Goal: Task Accomplishment & Management: Complete application form

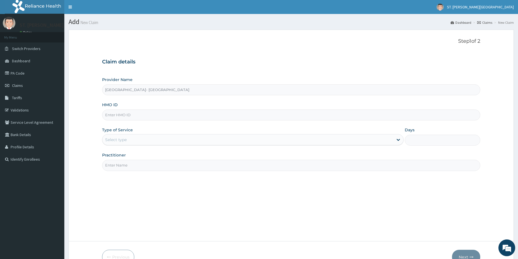
click at [118, 115] on input "HMO ID" at bounding box center [291, 115] width 378 height 11
paste input "KSB/11350/C"
type input "KSB/11350/C"
click at [122, 138] on div "Select type" at bounding box center [116, 140] width 22 height 6
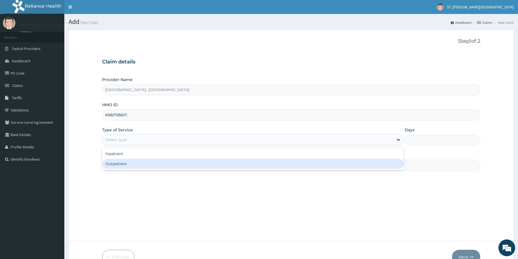
click at [118, 164] on div "Outpatient" at bounding box center [252, 164] width 301 height 10
type input "1"
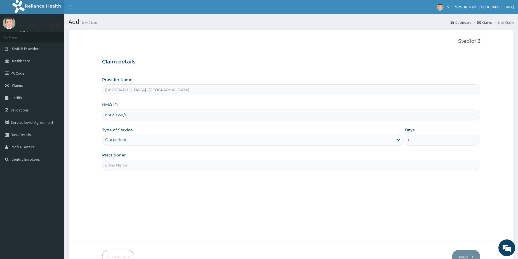
click at [119, 163] on input "Practitioner" at bounding box center [291, 165] width 378 height 11
type input "DR.PATIENCE"
click at [468, 252] on button "Next" at bounding box center [466, 257] width 28 height 15
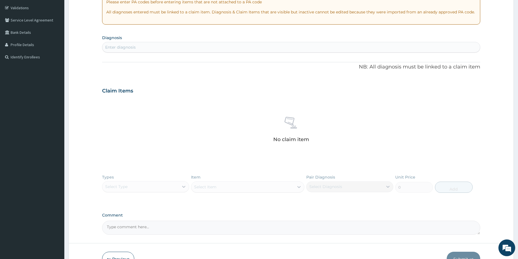
scroll to position [105, 0]
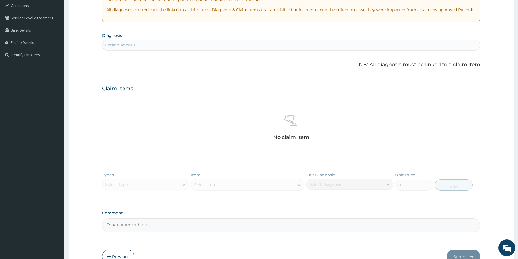
drag, startPoint x: 519, startPoint y: 257, endPoint x: 415, endPoint y: 256, distance: 104.0
click at [128, 257] on button "Previous" at bounding box center [118, 257] width 32 height 15
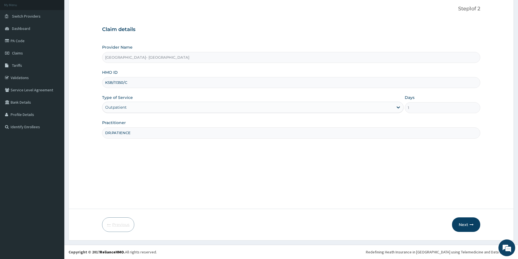
scroll to position [32, 0]
click at [473, 222] on button "Next" at bounding box center [466, 225] width 28 height 15
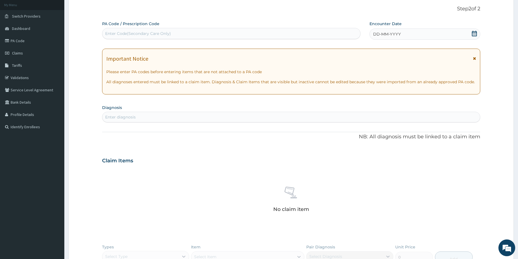
click at [161, 114] on div "Enter diagnosis" at bounding box center [290, 117] width 377 height 9
click at [126, 26] on label "PA Code / Prescription Code" at bounding box center [130, 24] width 57 height 6
click at [119, 35] on div "Enter Code(Secondary Care Only)" at bounding box center [138, 34] width 66 height 6
paste input "PA/C1B0C8"
type input "PA/C1B0C8"
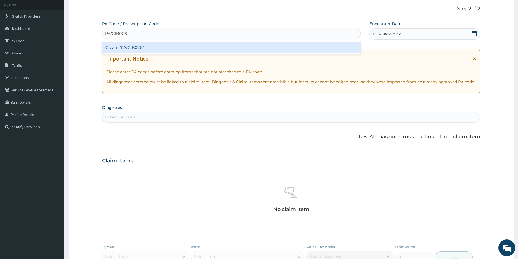
click at [137, 49] on div "Create "PA/C1B0C8"" at bounding box center [231, 48] width 258 height 10
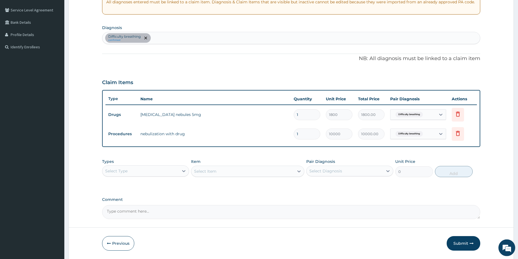
scroll to position [113, 0]
click at [171, 173] on div "Select Type" at bounding box center [140, 170] width 76 height 9
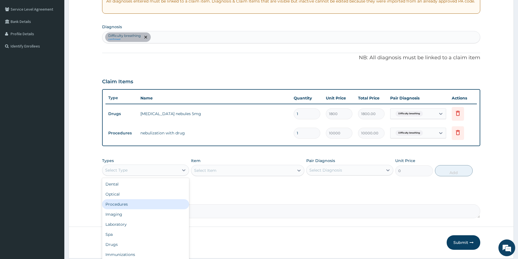
click at [133, 202] on div "Procedures" at bounding box center [145, 204] width 87 height 10
click at [252, 172] on div "Select Item" at bounding box center [247, 170] width 113 height 11
click at [279, 169] on div "Select Item" at bounding box center [242, 170] width 103 height 9
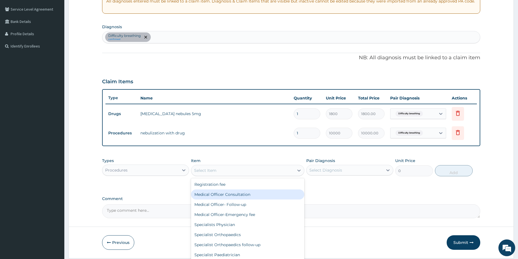
click at [261, 192] on div "Medical Officer Consultation" at bounding box center [247, 195] width 113 height 10
type input "5000"
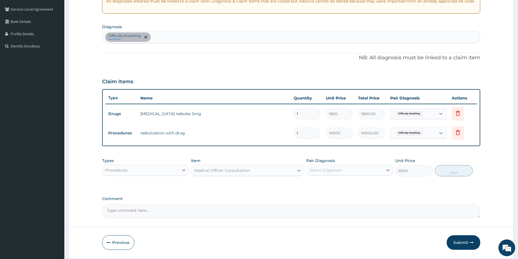
click at [329, 170] on div "Select Diagnosis" at bounding box center [325, 170] width 33 height 6
click at [332, 186] on label "Difficulty breathing" at bounding box center [334, 184] width 39 height 6
checkbox input "true"
click at [448, 172] on button "Add" at bounding box center [454, 170] width 38 height 11
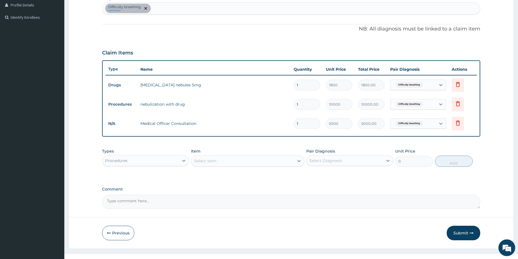
scroll to position [150, 0]
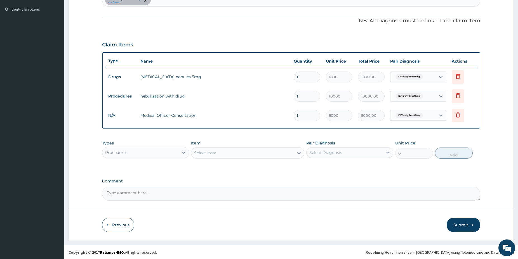
drag, startPoint x: 520, startPoint y: 258, endPoint x: 488, endPoint y: 251, distance: 32.3
click at [154, 150] on div "Procedures" at bounding box center [140, 152] width 76 height 9
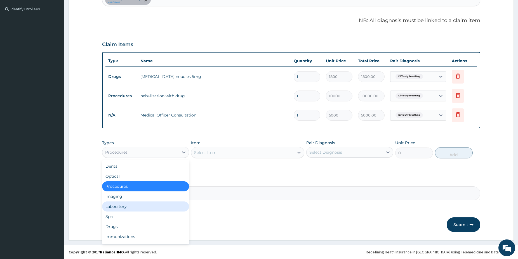
click at [127, 207] on div "Laboratory" at bounding box center [145, 207] width 87 height 10
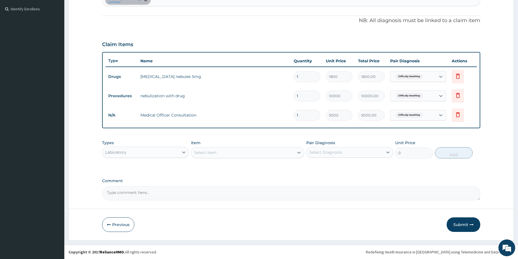
click at [248, 155] on div "Select Item" at bounding box center [242, 152] width 103 height 9
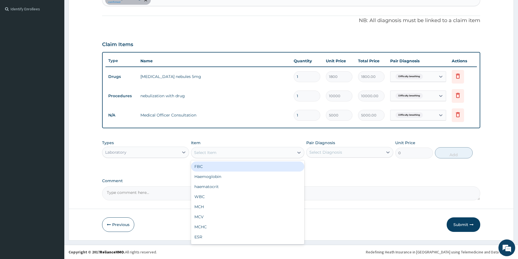
click at [221, 166] on div "FBC" at bounding box center [247, 167] width 113 height 10
type input "5000"
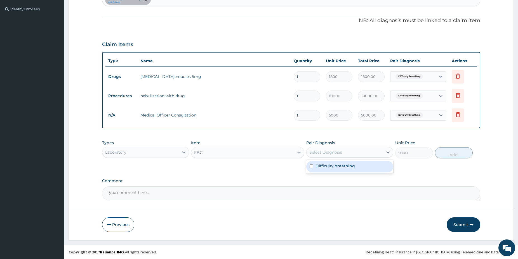
click at [345, 155] on div "Select Diagnosis" at bounding box center [344, 152] width 76 height 9
click at [338, 170] on div "Difficulty breathing" at bounding box center [349, 166] width 87 height 11
checkbox input "true"
click at [441, 152] on button "Add" at bounding box center [454, 152] width 38 height 11
type input "0"
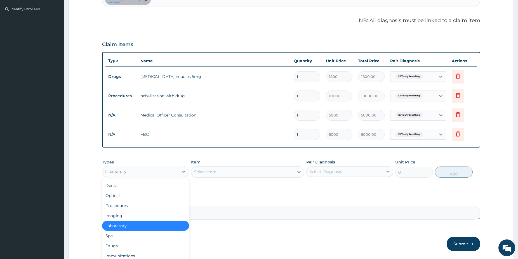
click at [161, 173] on div "Laboratory" at bounding box center [140, 171] width 76 height 9
click at [132, 244] on div "Dental Optical Procedures Imaging Laboratory Spa Drugs Immunizations Others Gym" at bounding box center [145, 222] width 87 height 84
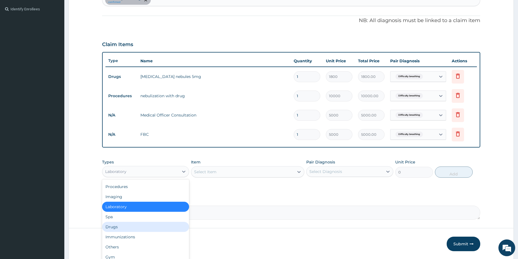
click at [142, 227] on div "Drugs" at bounding box center [145, 227] width 87 height 10
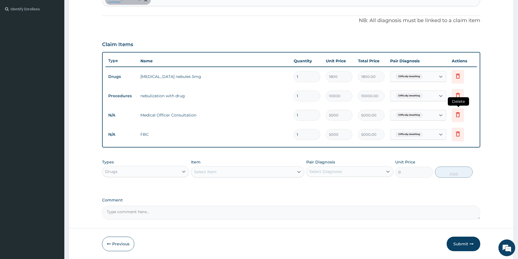
click at [456, 114] on icon at bounding box center [457, 114] width 7 height 7
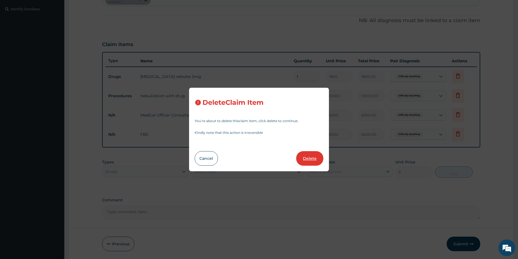
click at [307, 161] on button "Delete" at bounding box center [309, 158] width 27 height 15
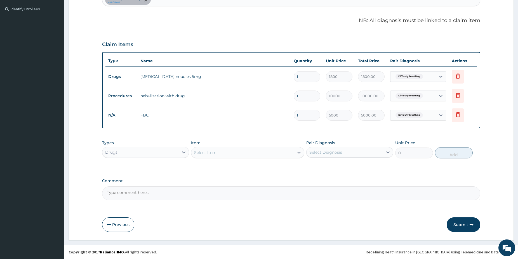
click at [237, 148] on div "Select Item" at bounding box center [242, 152] width 103 height 9
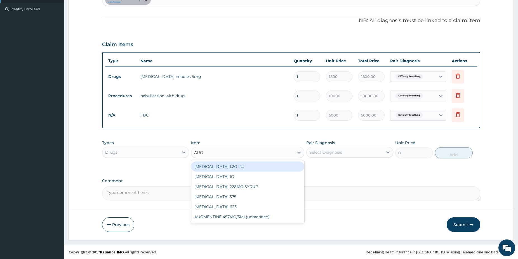
type input "AUG"
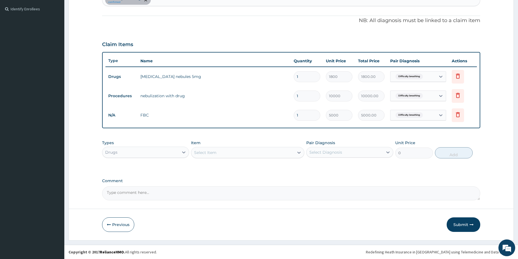
click at [222, 152] on div "Select Item" at bounding box center [242, 152] width 103 height 9
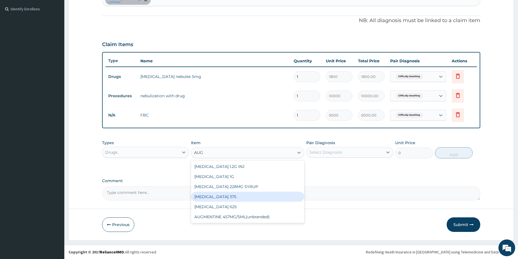
type input "AUG"
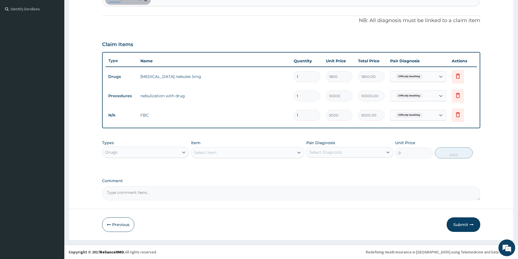
click at [251, 154] on div "Select Item" at bounding box center [242, 152] width 103 height 9
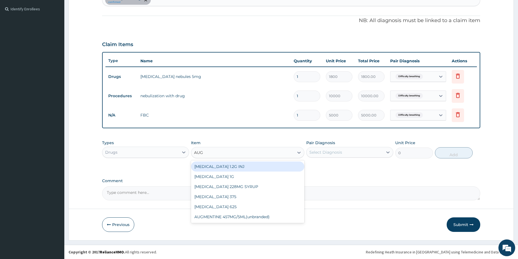
type input "AUGM"
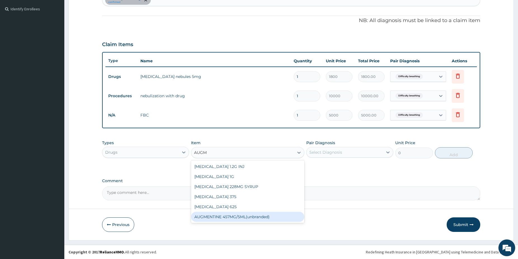
click at [266, 217] on div "AUGMENTINE 457MG/5ML(unbranded)" at bounding box center [247, 217] width 113 height 10
type input "4200"
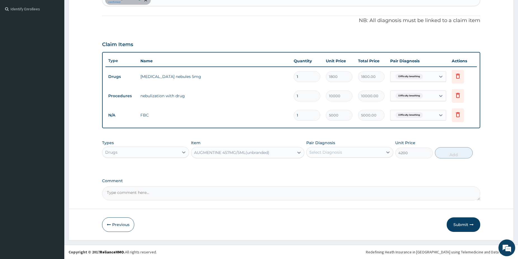
click at [340, 151] on div "Select Diagnosis" at bounding box center [325, 153] width 33 height 6
click at [345, 168] on label "Difficulty breathing" at bounding box center [334, 166] width 39 height 6
checkbox input "true"
click at [447, 155] on button "Add" at bounding box center [454, 152] width 38 height 11
type input "0"
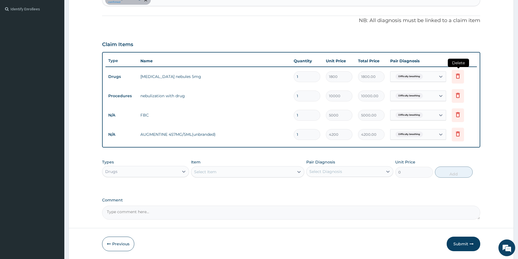
click at [459, 78] on icon at bounding box center [458, 76] width 4 height 5
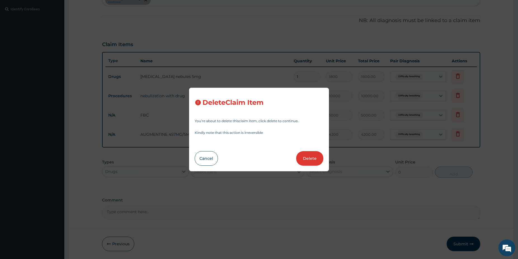
click at [309, 158] on button "Delete" at bounding box center [309, 158] width 27 height 15
type input "10000"
type input "10000.00"
type input "5000"
type input "5000.00"
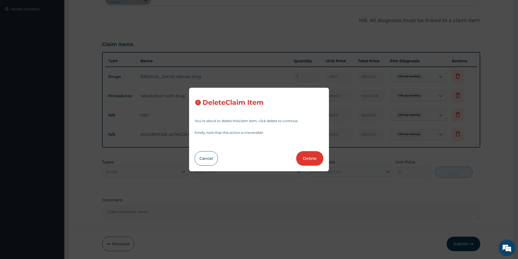
type input "4200"
type input "4200.00"
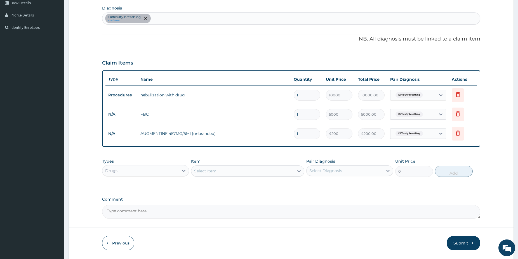
scroll to position [93, 0]
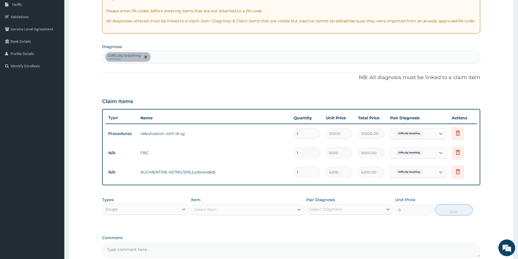
drag, startPoint x: 125, startPoint y: 206, endPoint x: 126, endPoint y: 209, distance: 3.3
click at [125, 207] on div "Drugs" at bounding box center [145, 209] width 87 height 11
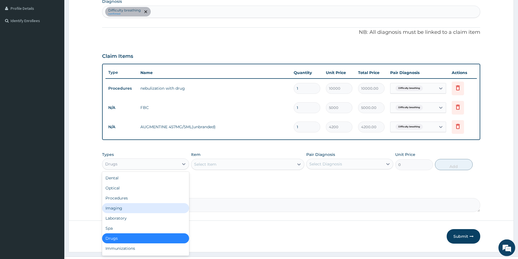
drag, startPoint x: 522, startPoint y: 256, endPoint x: 454, endPoint y: 259, distance: 68.0
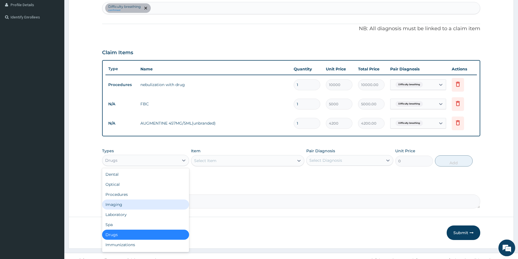
scroll to position [146, 0]
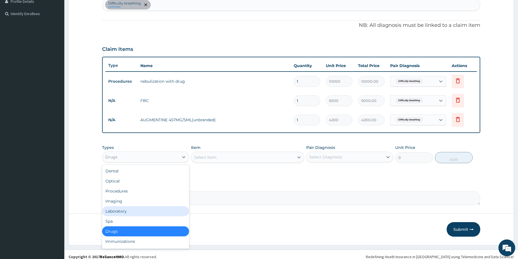
drag, startPoint x: 137, startPoint y: 213, endPoint x: 139, endPoint y: 198, distance: 15.2
click at [138, 213] on div "Laboratory" at bounding box center [145, 211] width 87 height 10
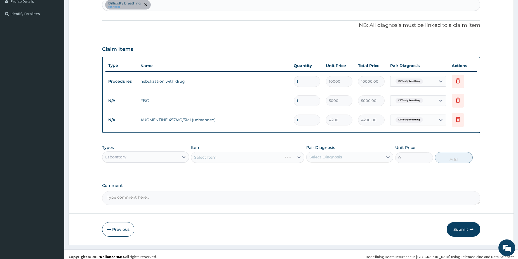
click at [168, 4] on div "Difficulty breathing confirmed" at bounding box center [290, 5] width 377 height 12
type input "MALARIA"
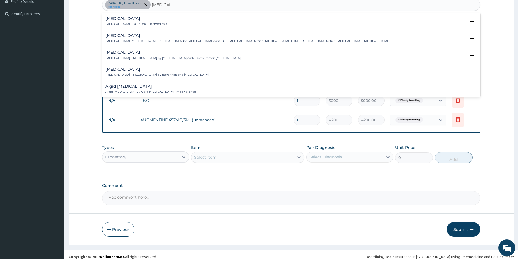
click at [119, 21] on h4 "[MEDICAL_DATA]" at bounding box center [136, 18] width 62 height 4
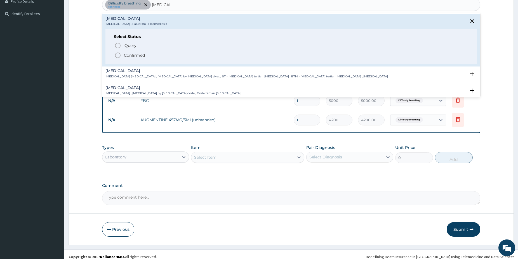
click at [118, 54] on icon "status option filled" at bounding box center [117, 55] width 7 height 7
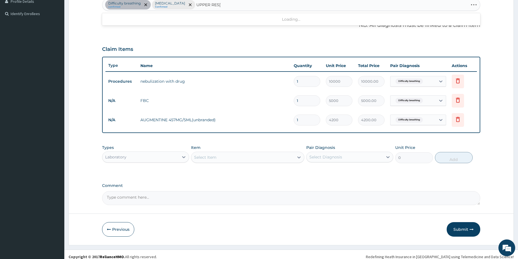
type input "UPPER RES"
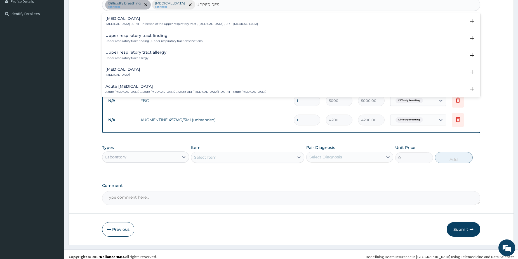
click at [149, 18] on h4 "Upper respiratory infection" at bounding box center [181, 18] width 152 height 4
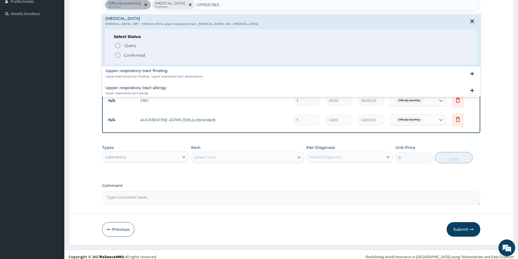
click at [119, 55] on icon "status option filled" at bounding box center [117, 55] width 7 height 7
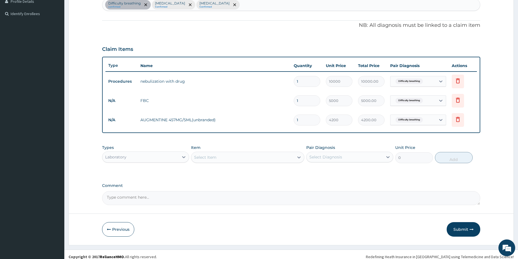
click at [209, 158] on div "Select Item" at bounding box center [205, 158] width 22 height 6
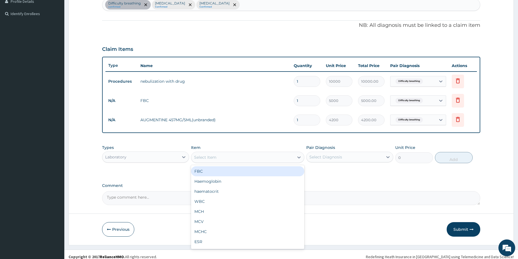
click at [211, 172] on div "FBC" at bounding box center [247, 171] width 113 height 10
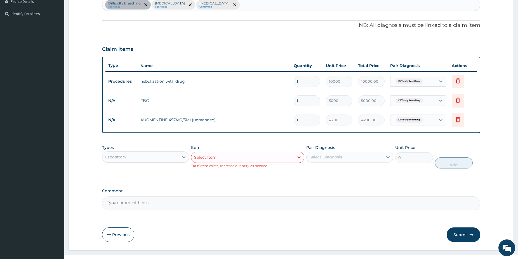
click at [234, 158] on div "Select Item" at bounding box center [242, 157] width 103 height 9
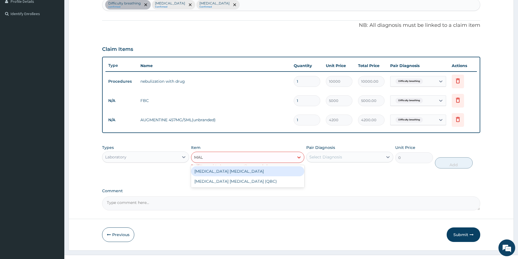
type input "MALA"
click at [222, 170] on div "Malaria Parasite" at bounding box center [247, 171] width 113 height 10
type input "1500"
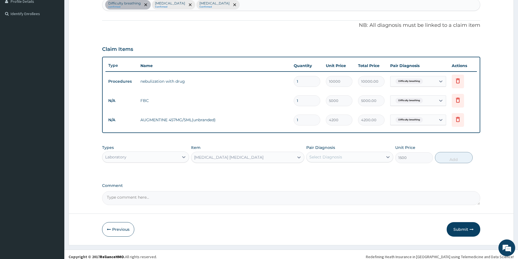
click at [343, 155] on div "Select Diagnosis" at bounding box center [344, 157] width 76 height 9
click at [332, 180] on div "[MEDICAL_DATA]" at bounding box center [349, 182] width 87 height 11
checkbox input "true"
click at [446, 156] on button "Add" at bounding box center [454, 157] width 38 height 11
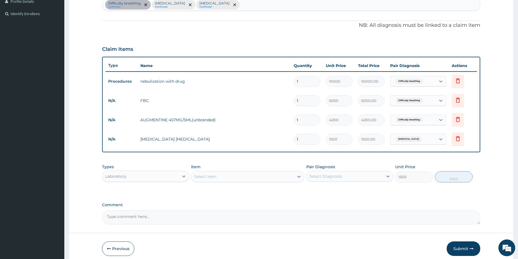
type input "0"
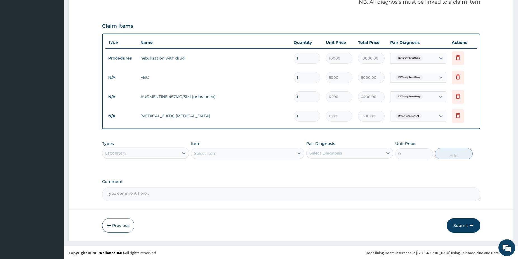
scroll to position [170, 0]
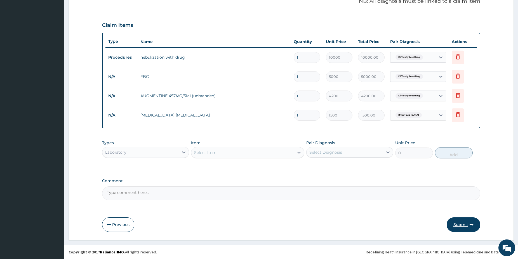
click at [458, 221] on button "Submit" at bounding box center [464, 225] width 34 height 15
click at [461, 225] on button "Submit" at bounding box center [464, 225] width 34 height 15
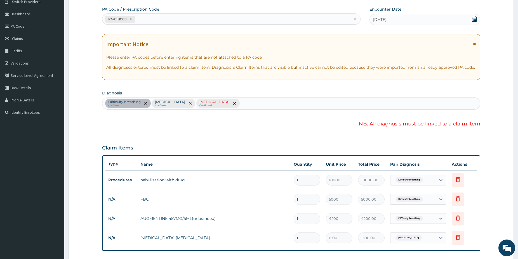
scroll to position [57, 0]
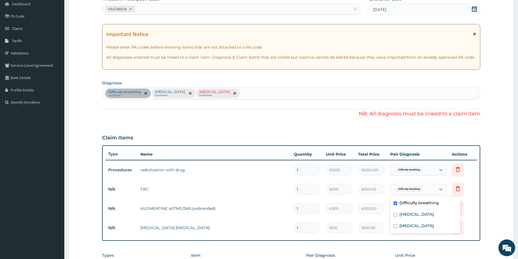
drag, startPoint x: 436, startPoint y: 188, endPoint x: 417, endPoint y: 207, distance: 26.5
click at [435, 188] on div "Difficulty breathing" at bounding box center [418, 189] width 56 height 11
click at [410, 227] on label "Upper respiratory infection" at bounding box center [416, 226] width 35 height 6
checkbox input "true"
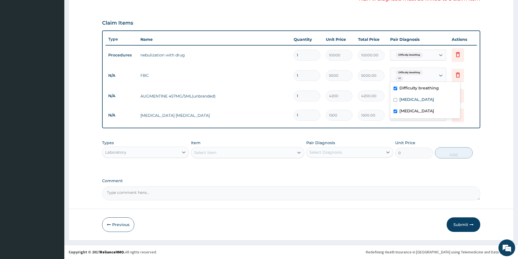
drag, startPoint x: 521, startPoint y: 258, endPoint x: 482, endPoint y: 241, distance: 42.7
click at [464, 224] on button "Submit" at bounding box center [464, 225] width 34 height 15
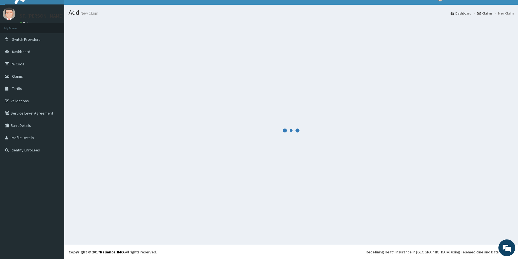
scroll to position [9, 0]
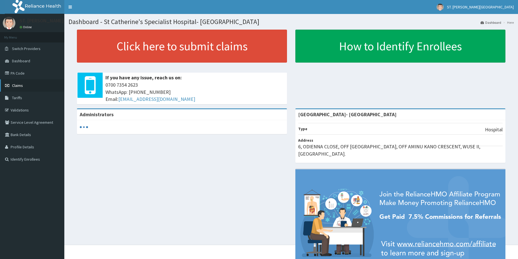
click at [21, 83] on span "Claims" at bounding box center [17, 85] width 11 height 5
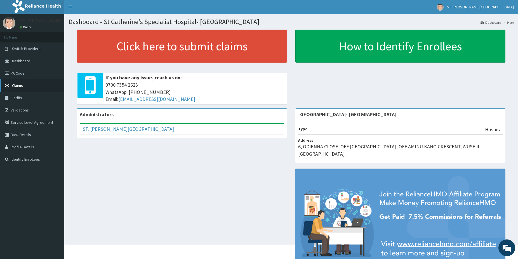
click at [33, 84] on link "Claims" at bounding box center [32, 85] width 64 height 12
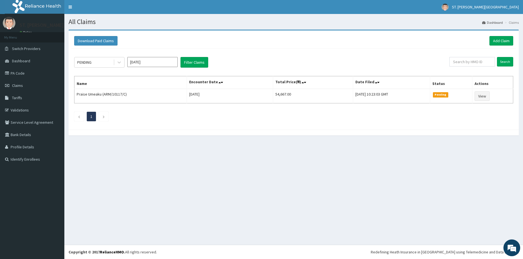
click at [153, 59] on input "[DATE]" at bounding box center [152, 62] width 50 height 10
click at [152, 108] on div "Aug" at bounding box center [152, 108] width 11 height 10
click at [196, 62] on button "Filter Claims" at bounding box center [194, 62] width 28 height 11
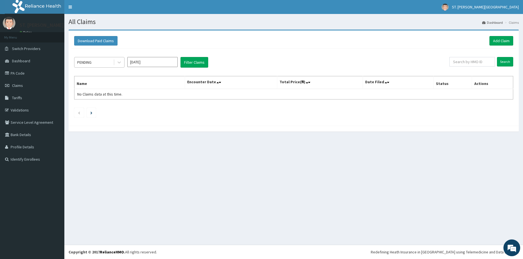
click at [103, 62] on div "PENDING" at bounding box center [93, 62] width 39 height 9
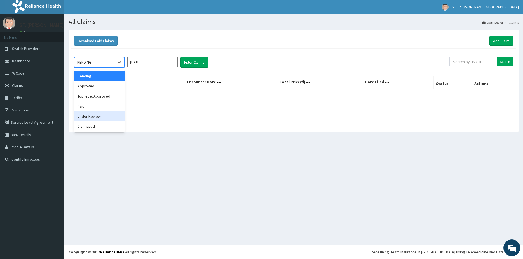
click at [89, 118] on div "Under Review" at bounding box center [99, 116] width 50 height 10
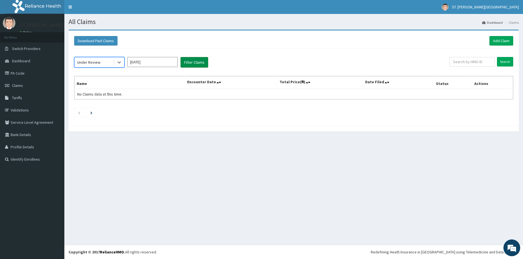
click at [194, 65] on button "Filter Claims" at bounding box center [194, 62] width 28 height 11
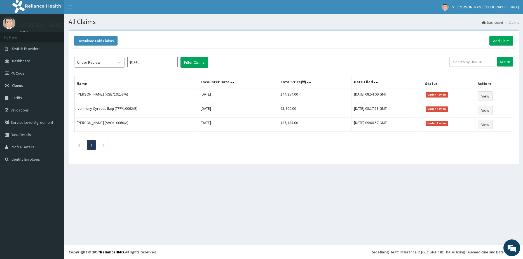
click at [102, 62] on div "Under Review" at bounding box center [93, 62] width 39 height 9
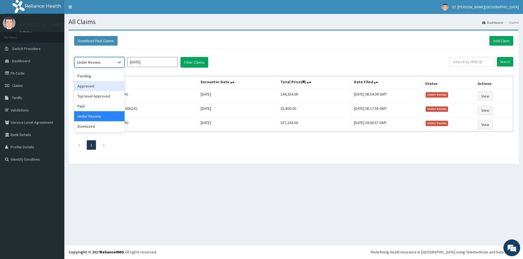
click at [96, 89] on div "Approved" at bounding box center [99, 86] width 50 height 10
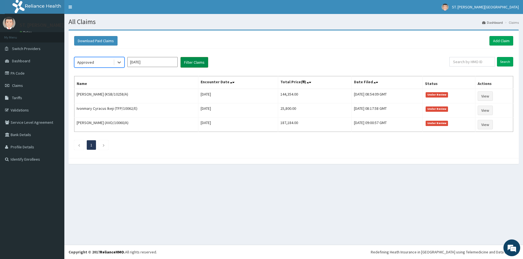
click at [190, 65] on button "Filter Claims" at bounding box center [194, 62] width 28 height 11
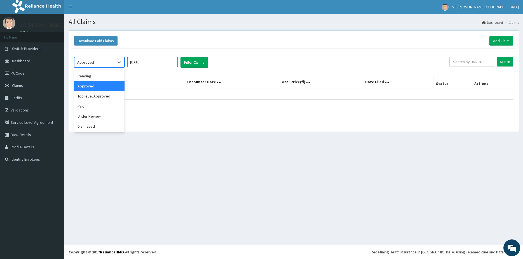
click at [98, 63] on div "Approved" at bounding box center [93, 62] width 39 height 9
click at [104, 113] on div "Under Review" at bounding box center [99, 116] width 50 height 10
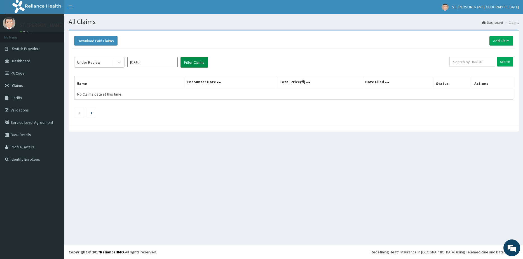
click at [197, 62] on button "Filter Claims" at bounding box center [194, 62] width 28 height 11
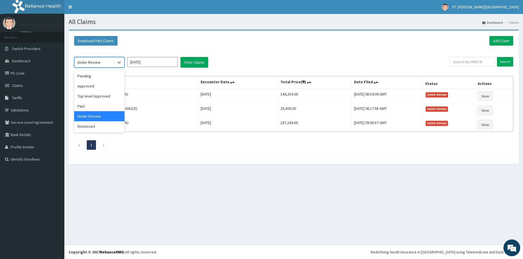
click at [100, 62] on div "Under Review" at bounding box center [88, 63] width 23 height 6
click at [96, 86] on div "Approved" at bounding box center [99, 86] width 50 height 10
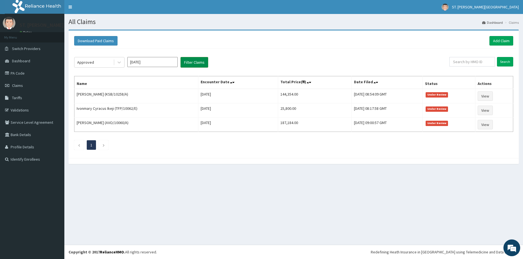
click at [196, 62] on button "Filter Claims" at bounding box center [194, 62] width 28 height 11
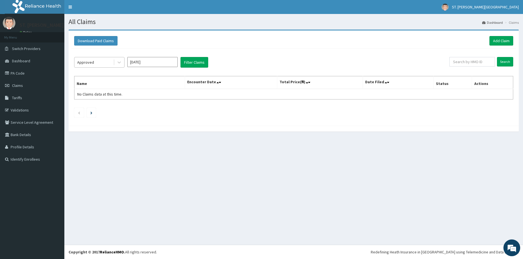
click at [105, 61] on div "Approved" at bounding box center [93, 62] width 39 height 9
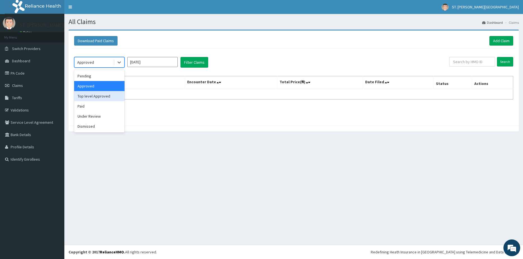
click at [94, 95] on div "Top level Approved" at bounding box center [99, 96] width 50 height 10
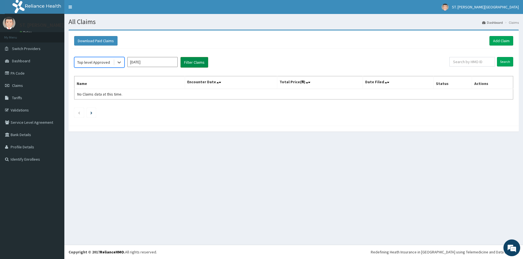
click at [191, 61] on button "Filter Claims" at bounding box center [194, 62] width 28 height 11
click at [192, 62] on button "Filter Claims" at bounding box center [194, 62] width 28 height 11
click at [105, 60] on div "Top level Approved" at bounding box center [93, 63] width 33 height 6
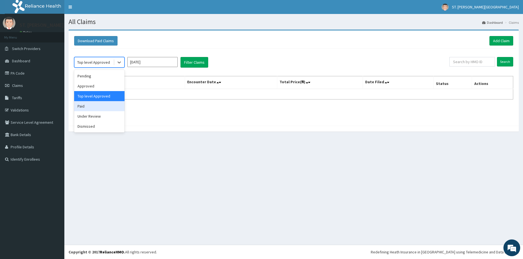
click at [94, 105] on div "Paid" at bounding box center [99, 106] width 50 height 10
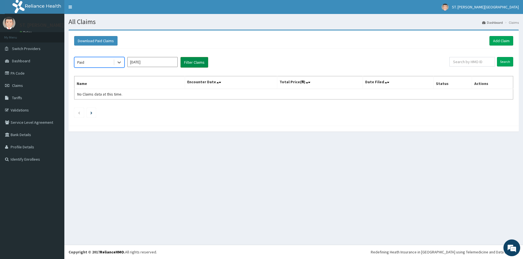
click at [192, 60] on button "Filter Claims" at bounding box center [194, 62] width 28 height 11
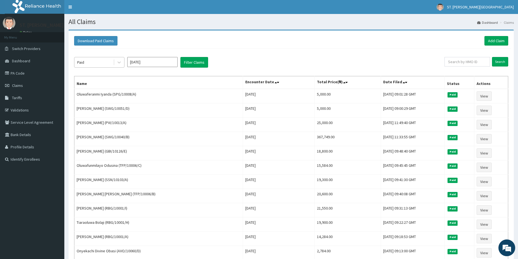
click at [100, 63] on div "Paid" at bounding box center [93, 62] width 39 height 9
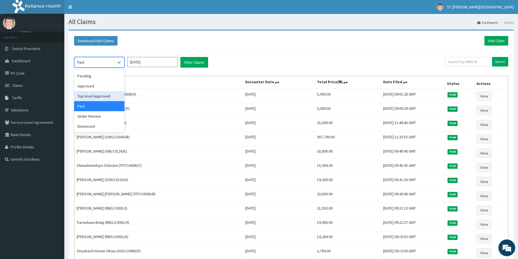
drag, startPoint x: 164, startPoint y: 63, endPoint x: 157, endPoint y: 68, distance: 8.1
click at [164, 63] on input "Aug 2025" at bounding box center [152, 62] width 50 height 10
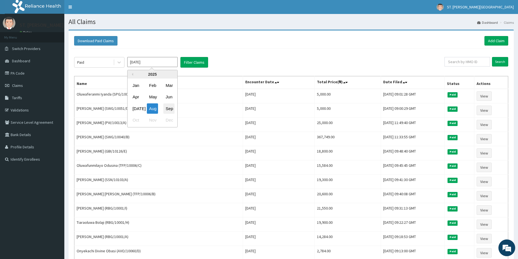
click at [166, 110] on div "Sep" at bounding box center [168, 108] width 11 height 10
type input "Sep 2025"
click at [196, 64] on button "Filter Claims" at bounding box center [194, 62] width 28 height 11
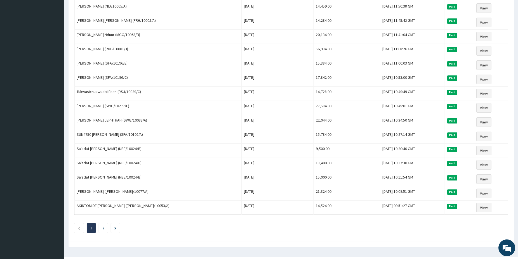
scroll to position [599, 0]
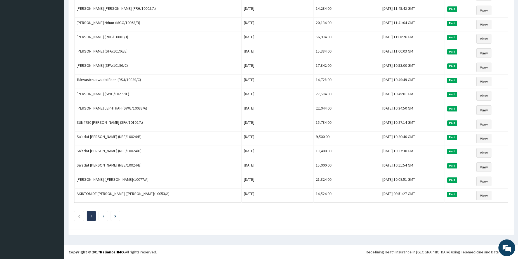
drag, startPoint x: 522, startPoint y: 256, endPoint x: 522, endPoint y: 253, distance: 2.8
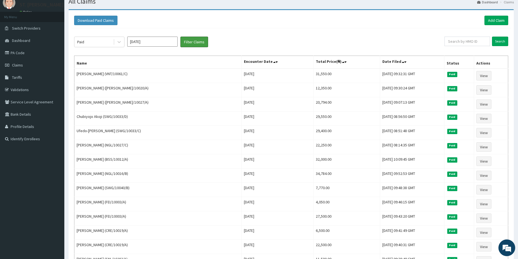
scroll to position [2, 0]
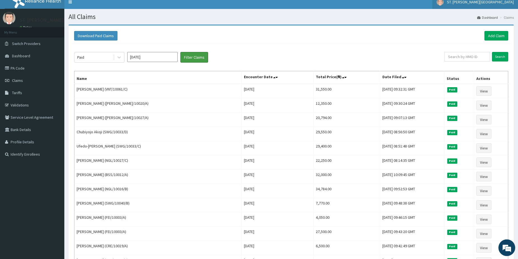
drag, startPoint x: 522, startPoint y: 2, endPoint x: 514, endPoint y: 6, distance: 9.3
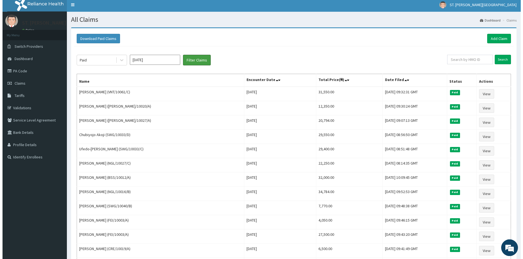
scroll to position [0, 0]
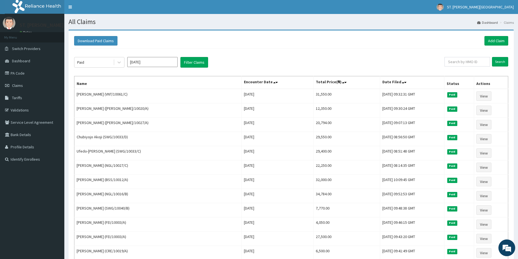
click at [157, 63] on input "Sep 2025" at bounding box center [152, 62] width 50 height 10
click at [95, 62] on div "Paid" at bounding box center [93, 62] width 39 height 9
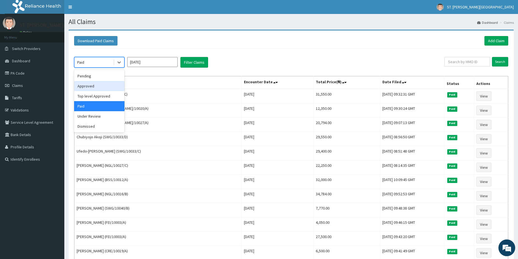
click at [92, 88] on div "Approved" at bounding box center [99, 86] width 50 height 10
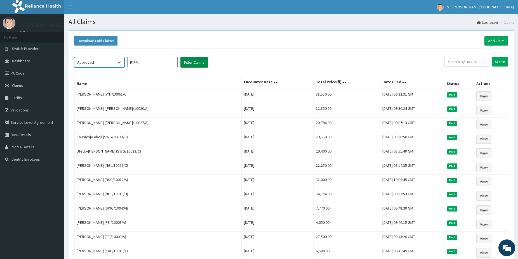
click at [196, 63] on button "Filter Claims" at bounding box center [194, 62] width 28 height 11
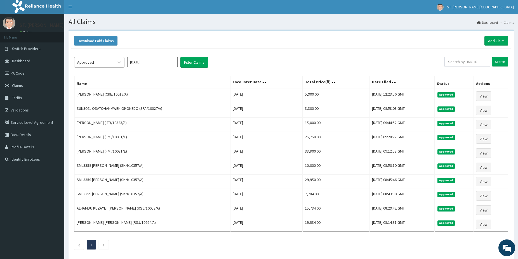
click at [91, 60] on div "Approved" at bounding box center [85, 63] width 17 height 6
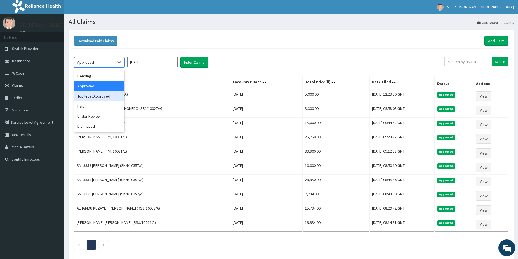
click at [103, 94] on div "Top level Approved" at bounding box center [99, 96] width 50 height 10
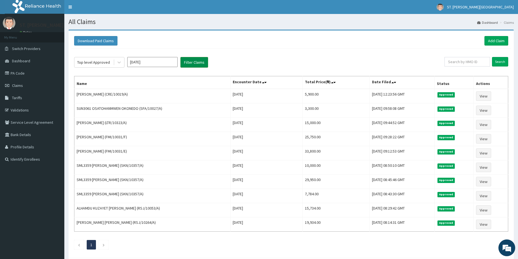
click at [191, 62] on button "Filter Claims" at bounding box center [194, 62] width 28 height 11
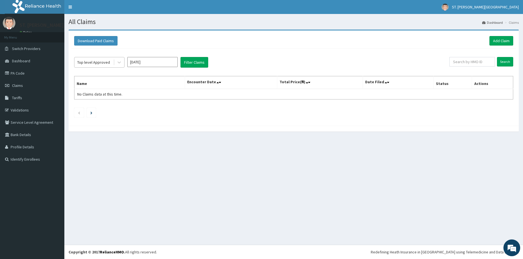
click at [104, 60] on div "Top level Approved" at bounding box center [93, 62] width 39 height 9
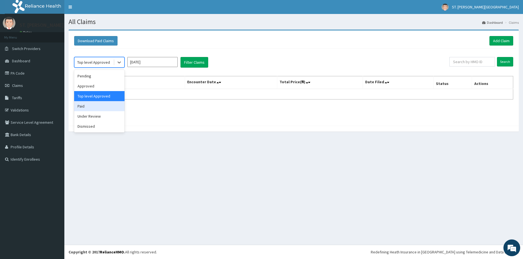
drag, startPoint x: 98, startPoint y: 105, endPoint x: 143, endPoint y: 88, distance: 48.5
click at [98, 105] on div "Paid" at bounding box center [99, 106] width 50 height 10
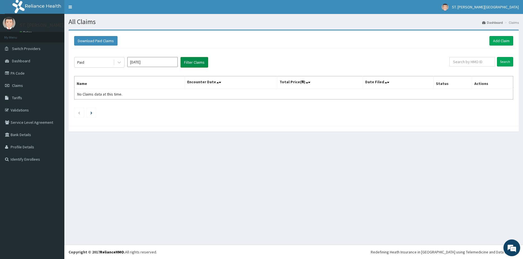
click at [198, 63] on button "Filter Claims" at bounding box center [194, 62] width 28 height 11
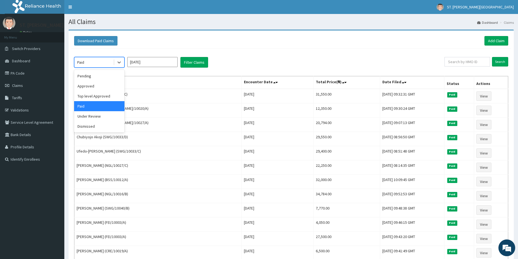
click at [95, 61] on div "Paid" at bounding box center [93, 62] width 39 height 9
click at [106, 118] on div "Under Review" at bounding box center [99, 116] width 50 height 10
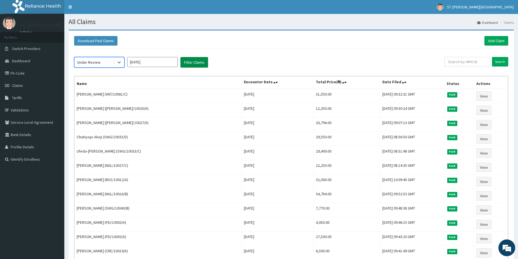
click at [199, 63] on button "Filter Claims" at bounding box center [194, 62] width 28 height 11
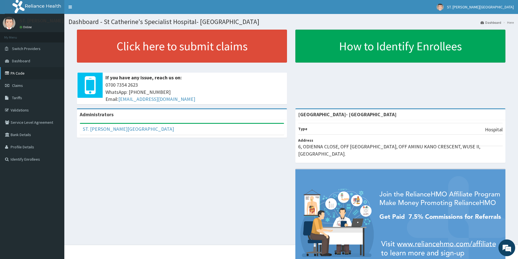
click at [27, 77] on link "PA Code" at bounding box center [32, 73] width 64 height 12
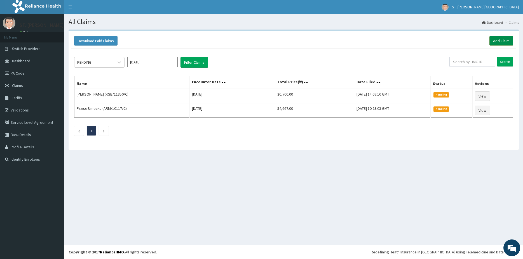
click at [502, 40] on link "Add Claim" at bounding box center [501, 41] width 24 height 10
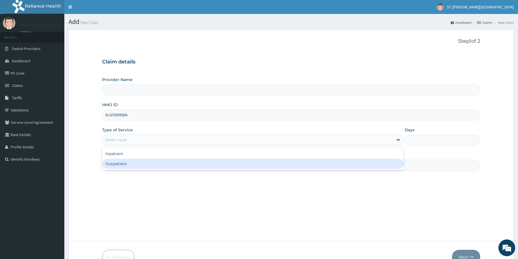
drag, startPoint x: 0, startPoint y: 0, endPoint x: 119, endPoint y: 167, distance: 205.0
click at [120, 165] on div "Outpatient" at bounding box center [252, 164] width 301 height 10
type input "1"
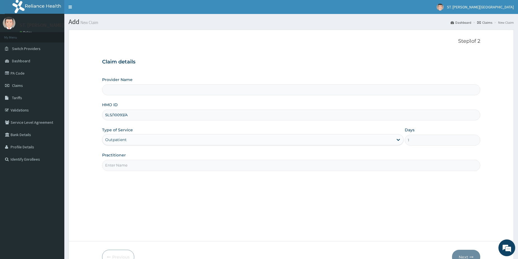
click at [119, 167] on input "Practitioner" at bounding box center [291, 165] width 378 height 11
type input "[GEOGRAPHIC_DATA]- [GEOGRAPHIC_DATA]"
type input "DR.LATIFAh"
click at [462, 255] on button "Next" at bounding box center [466, 257] width 28 height 15
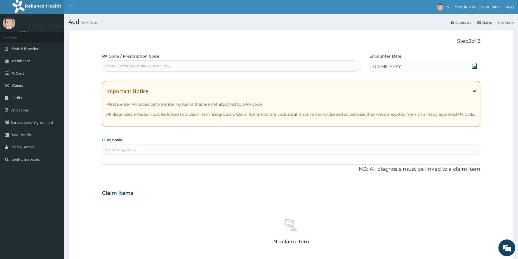
drag, startPoint x: 144, startPoint y: 152, endPoint x: 144, endPoint y: 149, distance: 3.1
click at [144, 150] on div "Enter diagnosis" at bounding box center [290, 149] width 377 height 9
type input "[MEDICAL_DATA]"
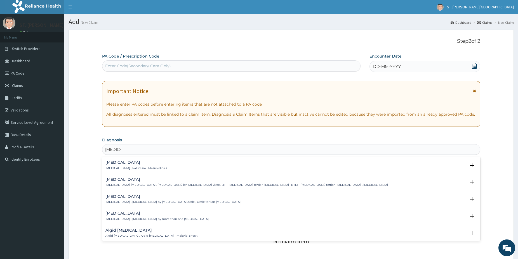
click at [111, 169] on p "[MEDICAL_DATA] , Paludism , Plasmodiosis" at bounding box center [136, 168] width 62 height 4
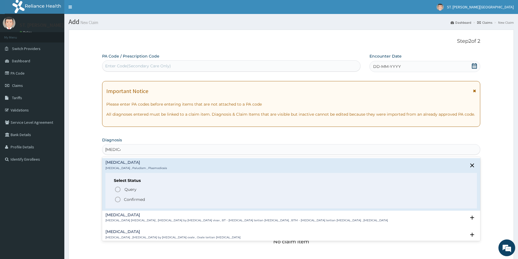
click at [118, 202] on circle "status option filled" at bounding box center [117, 199] width 5 height 5
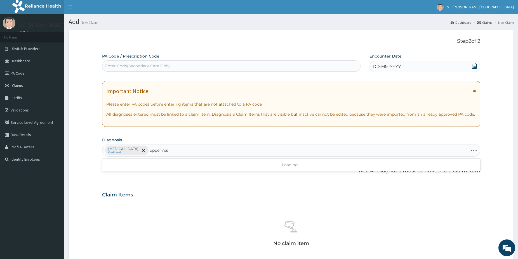
type input "upper resp"
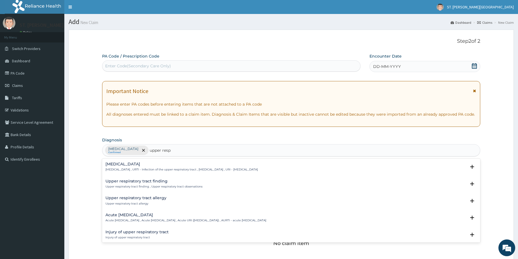
click at [143, 169] on p "Upper respiratory infection , URTI - Infection of the upper respiratory tract ,…" at bounding box center [181, 170] width 152 height 4
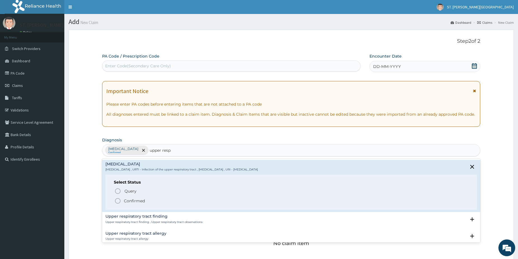
click at [117, 200] on icon "status option filled" at bounding box center [117, 201] width 7 height 7
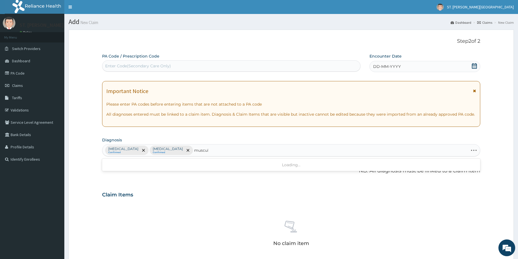
type input "musculo"
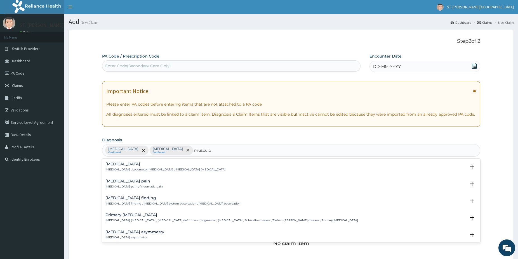
click at [120, 176] on div "Rheumatism Rheumatism , Locomotor pain disorder , Musculoskeletal pain disorder…" at bounding box center [291, 168] width 378 height 17
click at [117, 184] on div "Musculoskeletal pain Musculoskeletal pain , Rheumatic pain" at bounding box center [133, 184] width 57 height 10
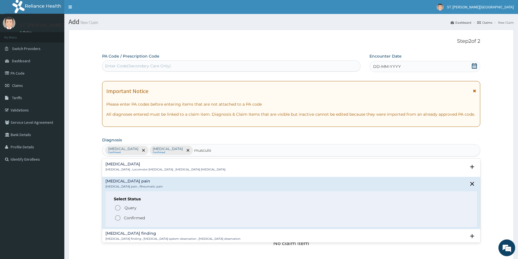
click at [117, 218] on icon "status option filled" at bounding box center [117, 218] width 7 height 7
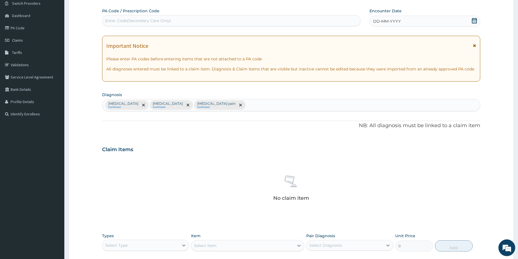
scroll to position [52, 0]
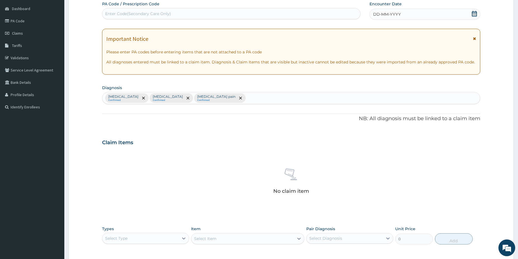
drag, startPoint x: 520, startPoint y: 258, endPoint x: 521, endPoint y: 255, distance: 2.9
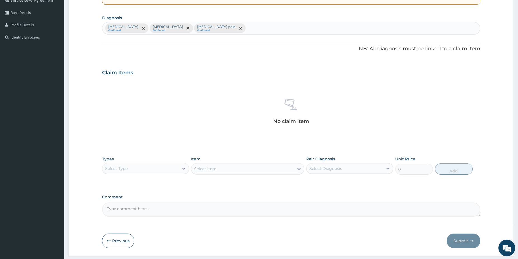
scroll to position [124, 0]
drag, startPoint x: 521, startPoint y: 255, endPoint x: 519, endPoint y: 252, distance: 3.4
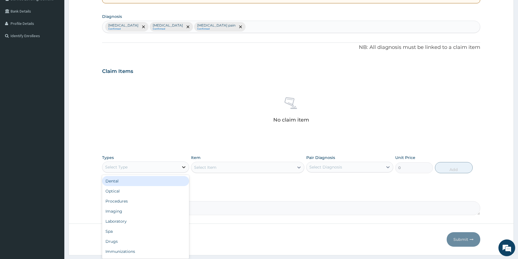
click at [184, 167] on icon at bounding box center [183, 167] width 3 height 2
click at [144, 194] on div "Optical" at bounding box center [145, 191] width 87 height 10
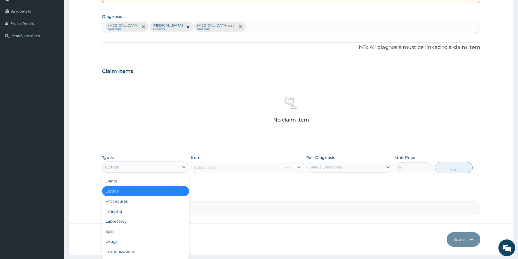
drag, startPoint x: 144, startPoint y: 172, endPoint x: 146, endPoint y: 174, distance: 3.2
click at [145, 170] on div "Optical" at bounding box center [145, 167] width 87 height 11
click at [147, 197] on div "Procedures" at bounding box center [145, 201] width 87 height 10
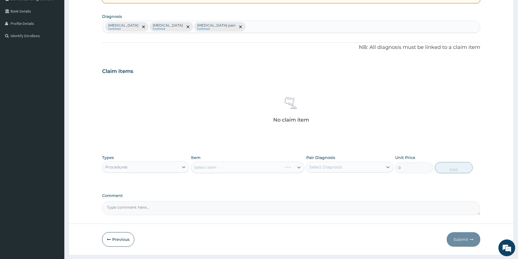
click at [240, 167] on div "Select Item" at bounding box center [236, 167] width 91 height 9
click at [237, 166] on div "Select Item" at bounding box center [242, 167] width 103 height 9
click at [247, 168] on div "Select Item" at bounding box center [242, 167] width 103 height 9
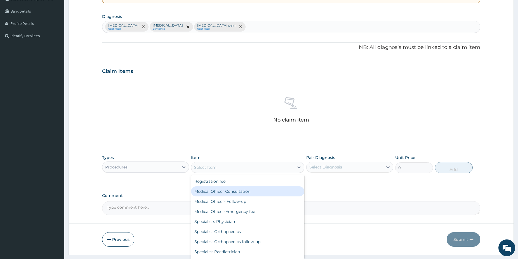
click at [232, 193] on div "Medical Officer Consultation" at bounding box center [247, 192] width 113 height 10
type input "5000"
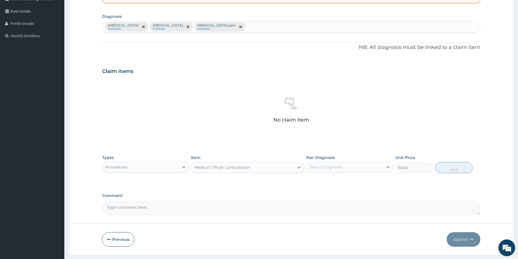
click at [359, 168] on div "Select Diagnosis" at bounding box center [344, 167] width 76 height 9
drag, startPoint x: 329, startPoint y: 181, endPoint x: 329, endPoint y: 194, distance: 13.1
click at [329, 183] on label "[MEDICAL_DATA]" at bounding box center [332, 181] width 35 height 6
checkbox input "true"
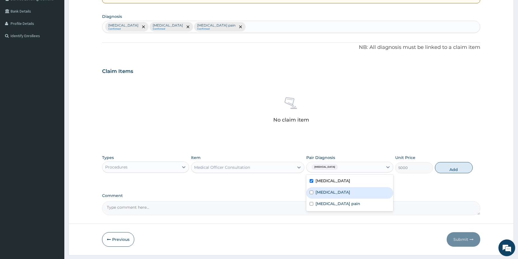
click at [329, 195] on div "Upper respiratory infection" at bounding box center [349, 192] width 87 height 11
checkbox input "true"
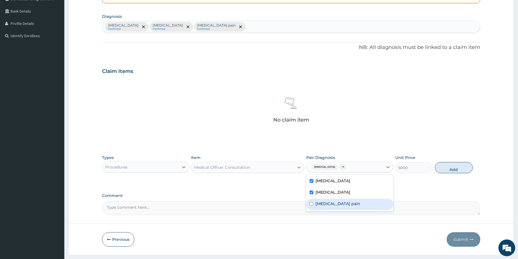
click at [331, 207] on div "Musculoskeletal pain" at bounding box center [349, 204] width 87 height 11
checkbox input "true"
click at [459, 168] on button "Add" at bounding box center [454, 167] width 38 height 11
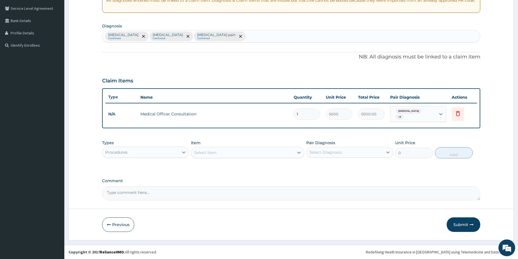
scroll to position [112, 0]
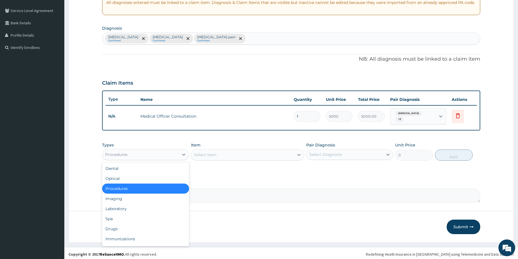
click at [164, 152] on div "Procedures" at bounding box center [140, 154] width 76 height 9
click at [124, 209] on div "Laboratory" at bounding box center [145, 209] width 87 height 10
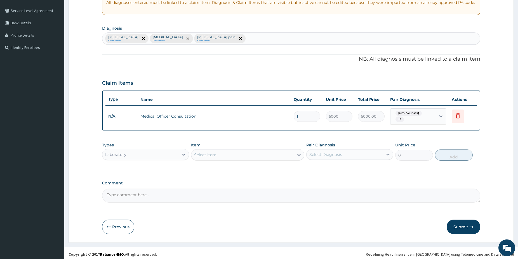
click at [231, 150] on div "Select Item" at bounding box center [242, 154] width 103 height 9
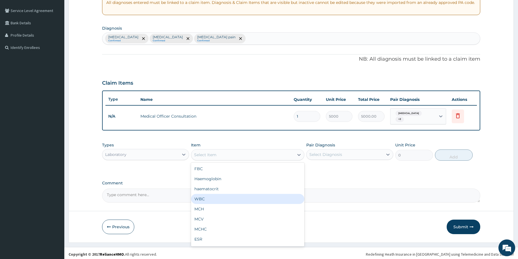
click at [202, 196] on div "WBC" at bounding box center [247, 199] width 113 height 10
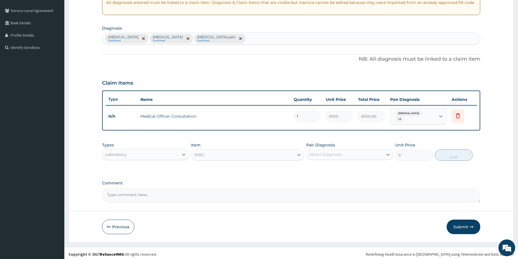
type input "2500"
click at [353, 152] on div "Select Diagnosis" at bounding box center [344, 154] width 76 height 9
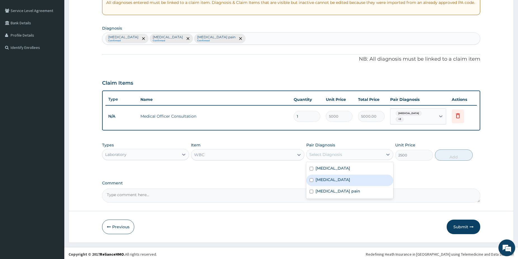
drag, startPoint x: 325, startPoint y: 176, endPoint x: 325, endPoint y: 181, distance: 5.3
click at [325, 180] on label "Upper respiratory infection" at bounding box center [332, 180] width 35 height 6
checkbox input "true"
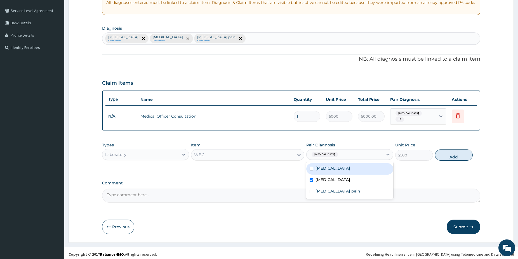
click at [323, 167] on label "[MEDICAL_DATA]" at bounding box center [332, 169] width 35 height 6
checkbox input "true"
click at [454, 153] on button "Add" at bounding box center [454, 155] width 38 height 11
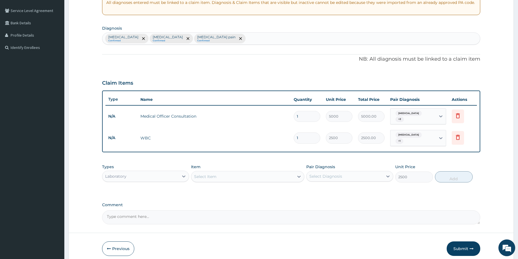
type input "0"
click at [248, 173] on div "Select Item" at bounding box center [242, 176] width 103 height 9
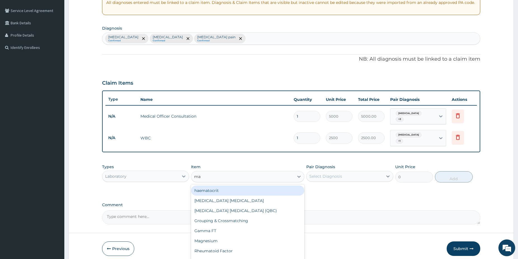
type input "mal"
drag, startPoint x: 228, startPoint y: 192, endPoint x: 227, endPoint y: 188, distance: 3.7
click at [228, 192] on div "Malaria Parasite" at bounding box center [247, 191] width 113 height 10
type input "1500"
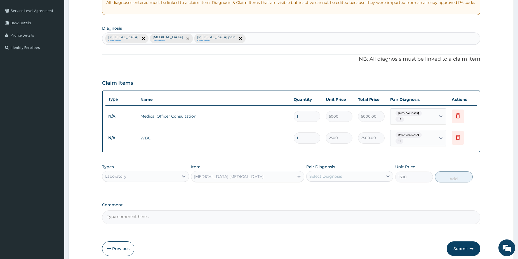
drag, startPoint x: 346, startPoint y: 174, endPoint x: 341, endPoint y: 176, distance: 5.2
click at [345, 174] on div "Select Diagnosis" at bounding box center [344, 176] width 76 height 9
click at [322, 191] on div "[MEDICAL_DATA]" at bounding box center [349, 190] width 87 height 11
checkbox input "true"
click at [450, 174] on button "Add" at bounding box center [454, 176] width 38 height 11
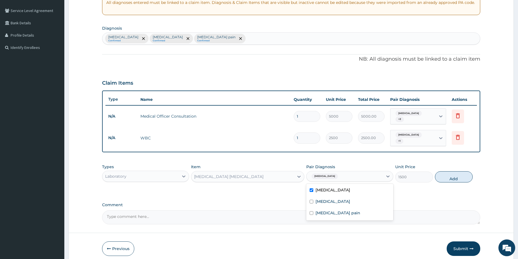
type input "0"
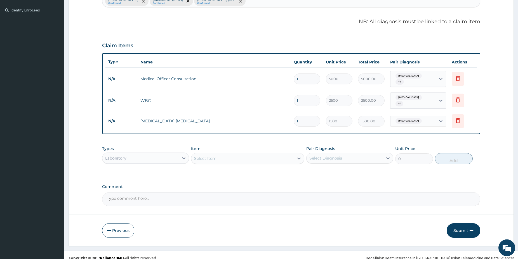
scroll to position [153, 0]
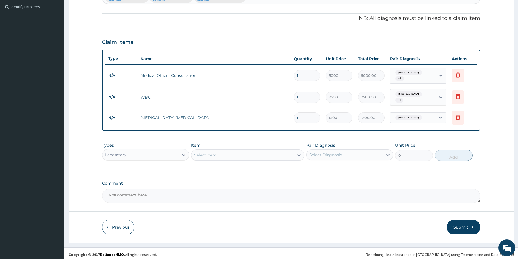
drag, startPoint x: 522, startPoint y: 256, endPoint x: 491, endPoint y: 249, distance: 32.1
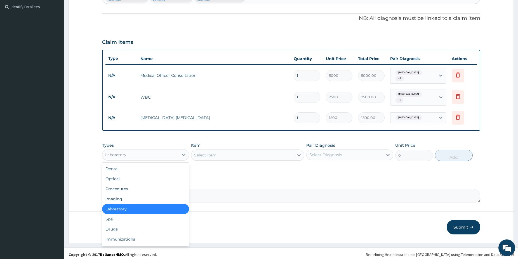
click at [150, 154] on div "Laboratory" at bounding box center [140, 154] width 76 height 9
click at [124, 230] on div "Drugs" at bounding box center [145, 229] width 87 height 10
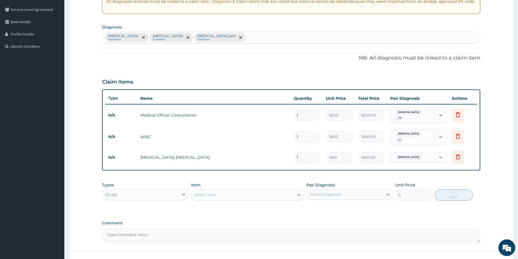
scroll to position [96, 0]
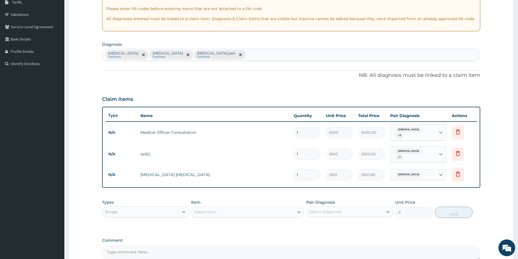
click at [247, 54] on div "Malaria Confirmed Upper respiratory infection Confirmed Musculoskeletal pain Co…" at bounding box center [290, 55] width 377 height 12
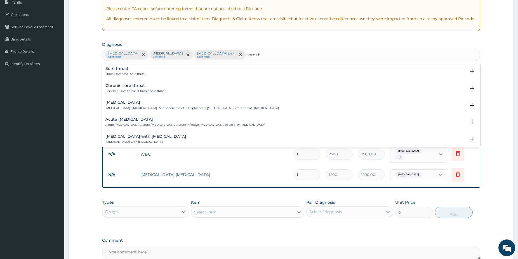
type input "sore thr"
click at [125, 69] on h4 "Sore throat" at bounding box center [125, 69] width 40 height 4
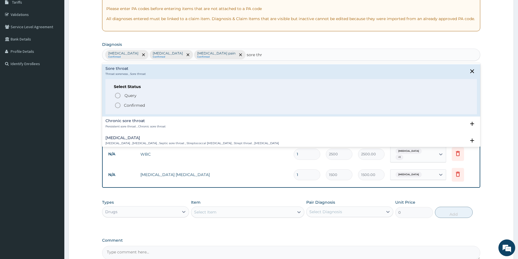
click at [117, 105] on icon "status option filled" at bounding box center [117, 105] width 7 height 7
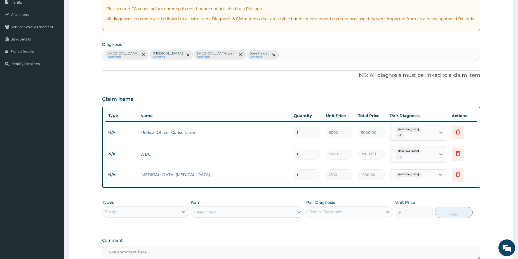
click at [430, 130] on div "Malaria + 2" at bounding box center [412, 133] width 45 height 16
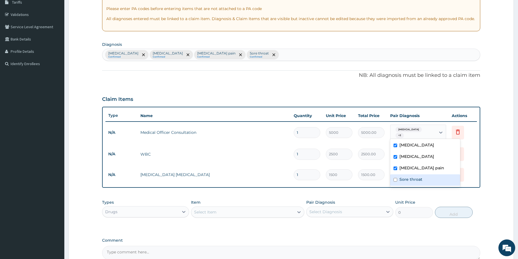
click at [416, 177] on label "Sore throat" at bounding box center [410, 180] width 23 height 6
checkbox input "true"
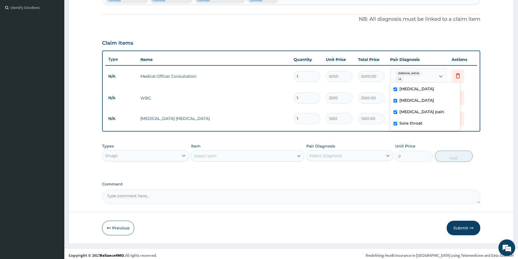
scroll to position [153, 0]
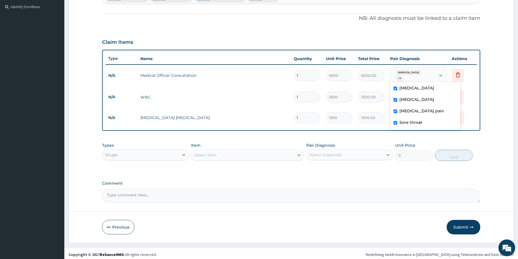
drag, startPoint x: 519, startPoint y: 254, endPoint x: 496, endPoint y: 245, distance: 25.0
drag, startPoint x: 221, startPoint y: 154, endPoint x: 218, endPoint y: 157, distance: 4.7
click at [221, 154] on div "Select Item" at bounding box center [242, 155] width 103 height 9
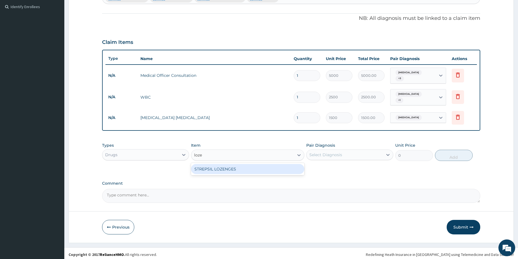
type input "lozen"
click at [239, 165] on div "STREPSIL LOZENGES" at bounding box center [247, 169] width 113 height 10
type input "180"
click at [348, 152] on div "Select Diagnosis" at bounding box center [344, 154] width 76 height 9
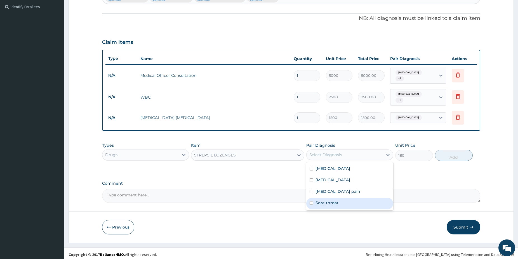
click at [355, 198] on div "Sore throat" at bounding box center [349, 203] width 87 height 11
checkbox input "true"
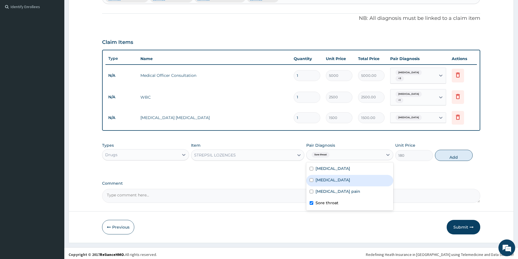
click at [455, 154] on button "Add" at bounding box center [454, 155] width 38 height 11
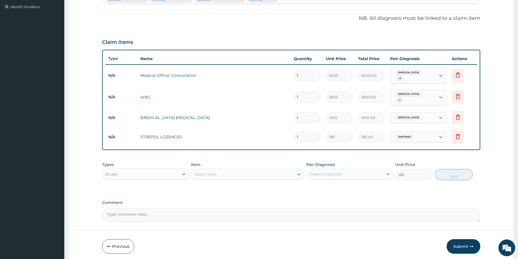
type input "0"
type input "0.00"
type input "6"
type input "1080.00"
type input "6"
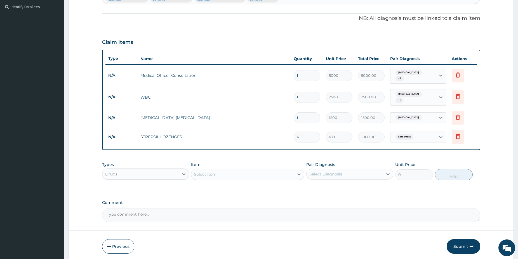
click at [286, 172] on div "Select Item" at bounding box center [242, 174] width 103 height 9
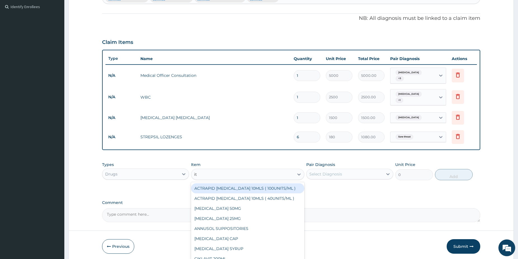
type input "itra"
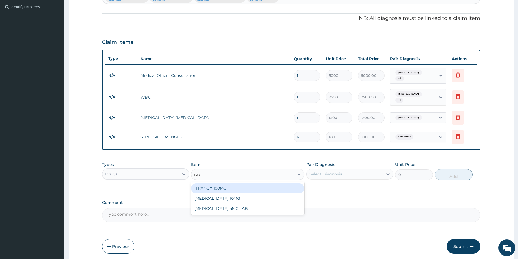
click at [274, 186] on div "ITRANOX 100MG" at bounding box center [247, 188] width 113 height 10
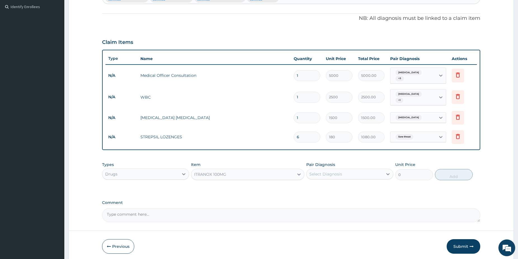
type input "450"
click at [241, 172] on div "ITRANOX 100MG" at bounding box center [242, 174] width 103 height 9
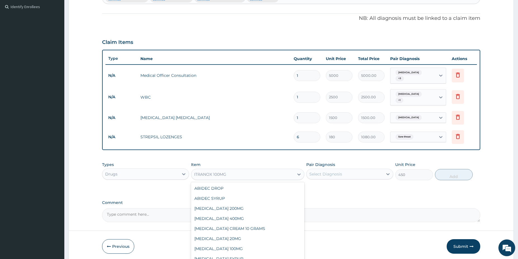
scroll to position [4974, 0]
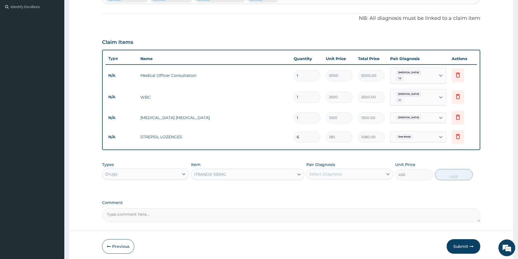
click at [218, 172] on div "ITRANOX 100MG" at bounding box center [210, 175] width 32 height 6
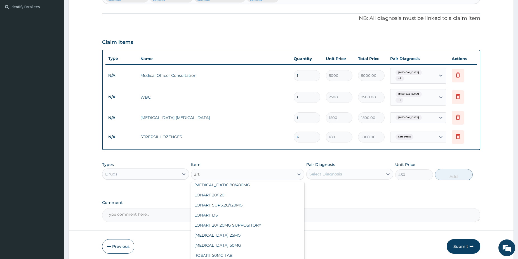
scroll to position [120, 0]
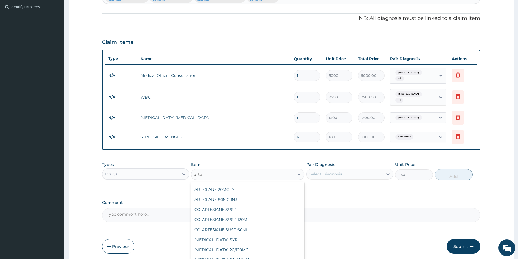
type input "artem"
click at [282, 188] on div "ARTEMETER + LUMEFANTIN 80/480mg" at bounding box center [247, 188] width 113 height 10
type input "350"
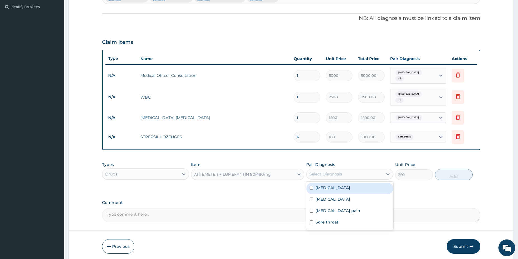
click at [336, 175] on div "Select Diagnosis" at bounding box center [344, 174] width 76 height 9
click at [333, 188] on div "[MEDICAL_DATA]" at bounding box center [349, 188] width 87 height 11
checkbox input "true"
click at [454, 173] on button "Add" at bounding box center [454, 174] width 38 height 11
type input "0"
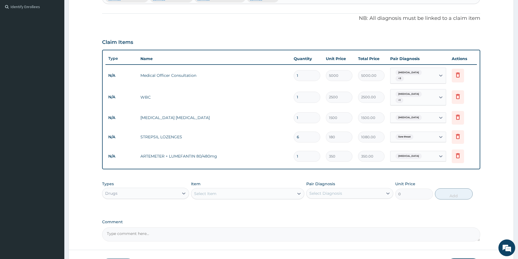
type input "0.00"
type input "6"
type input "2100.00"
type input "6"
click at [247, 189] on div "Select Item" at bounding box center [242, 193] width 103 height 9
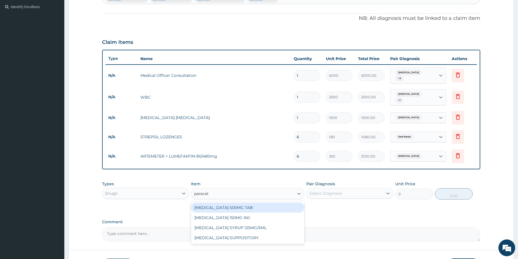
type input "paraceta"
click at [258, 203] on div "PARACETAMOL 500MG TAB" at bounding box center [247, 208] width 113 height 10
type input "38"
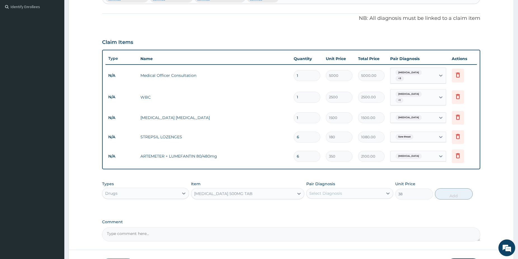
click at [351, 195] on div "Select Diagnosis" at bounding box center [344, 193] width 76 height 9
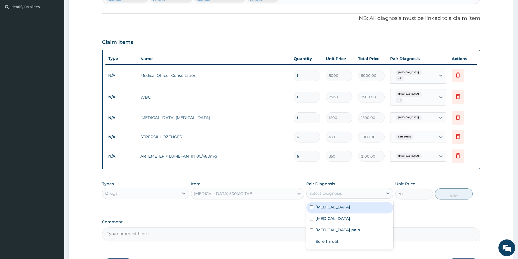
drag, startPoint x: 339, startPoint y: 208, endPoint x: 351, endPoint y: 206, distance: 12.4
click at [339, 208] on div "[MEDICAL_DATA]" at bounding box center [349, 207] width 87 height 11
checkbox input "true"
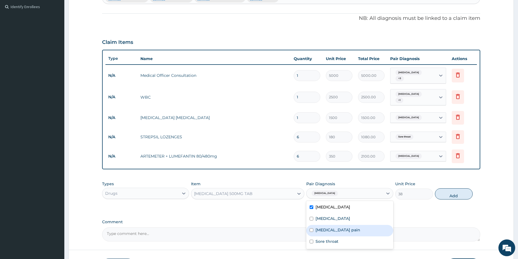
drag, startPoint x: 362, startPoint y: 227, endPoint x: 379, endPoint y: 220, distance: 19.2
click at [361, 225] on div "Musculoskeletal pain" at bounding box center [349, 230] width 87 height 11
checkbox input "true"
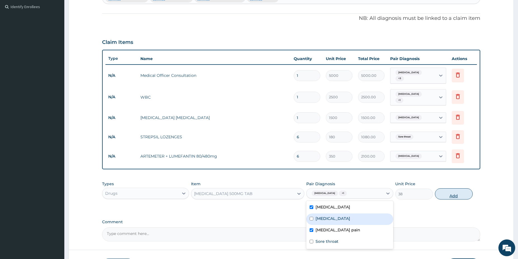
click at [453, 192] on button "Add" at bounding box center [454, 193] width 38 height 11
type input "0"
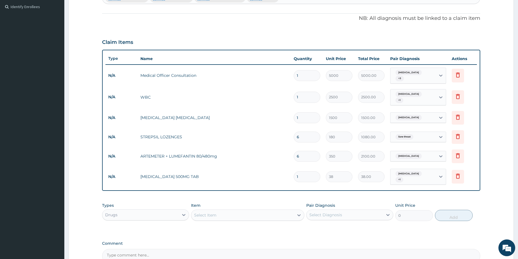
type input "18"
type input "684.00"
type input "18"
click at [215, 211] on div "Select Item" at bounding box center [242, 215] width 103 height 9
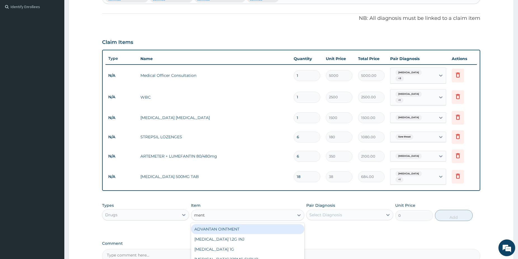
type input "menth"
drag, startPoint x: 246, startPoint y: 223, endPoint x: 184, endPoint y: 238, distance: 63.1
click at [246, 224] on div "MENTHODEX COUGH SYRUP" at bounding box center [247, 229] width 113 height 10
type input "2350"
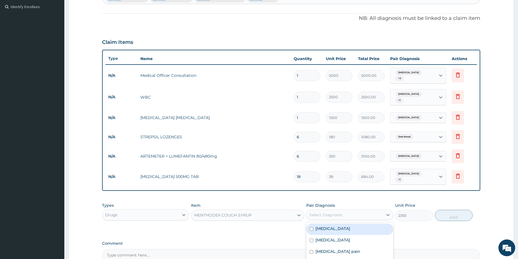
click at [341, 212] on div "Select Diagnosis" at bounding box center [325, 215] width 33 height 6
click at [338, 237] on label "Upper respiratory infection" at bounding box center [332, 240] width 35 height 6
checkbox input "true"
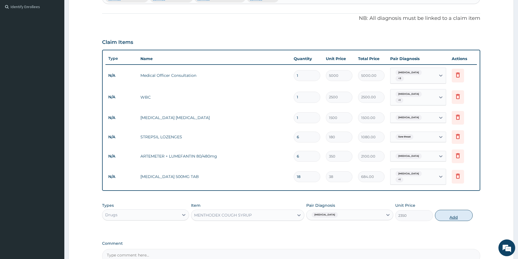
click at [451, 210] on button "Add" at bounding box center [454, 215] width 38 height 11
type input "0"
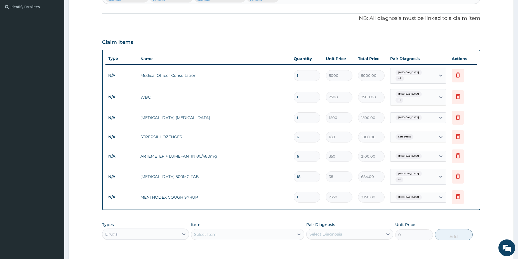
scroll to position [230, 0]
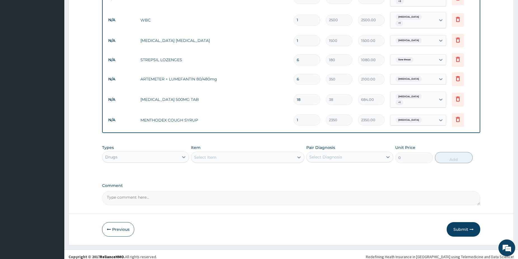
click at [252, 153] on div "Select Item" at bounding box center [242, 157] width 103 height 9
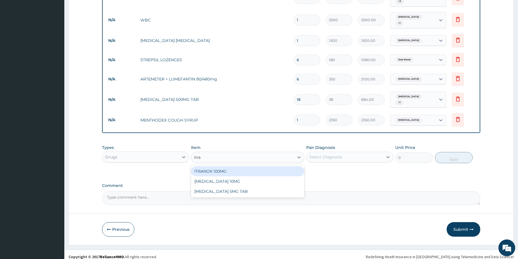
type input "itra"
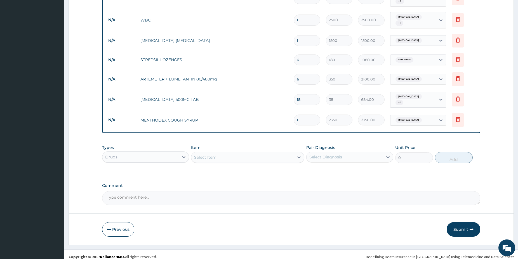
click at [221, 154] on div "Select Item" at bounding box center [242, 157] width 103 height 9
type input "flu"
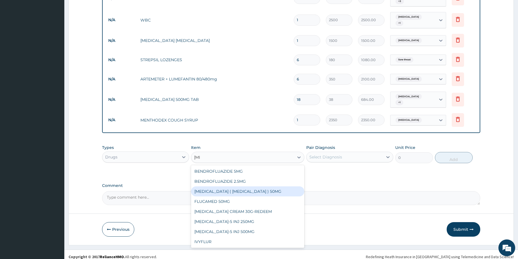
click at [242, 187] on div "DIFLUCAN ( FLUCONAZOLE ) 50MG" at bounding box center [247, 192] width 113 height 10
type input "225"
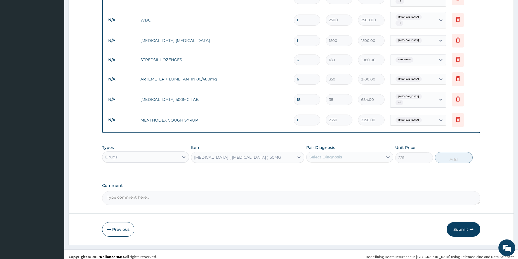
click at [250, 153] on div "DIFLUCAN ( FLUCONAZOLE ) 50MG" at bounding box center [242, 157] width 103 height 9
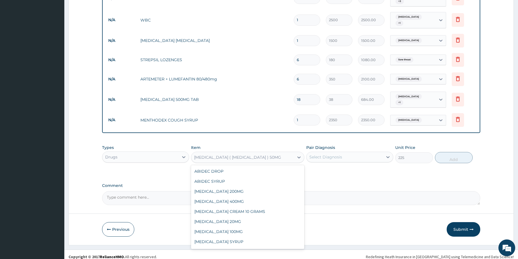
scroll to position [3142, 0]
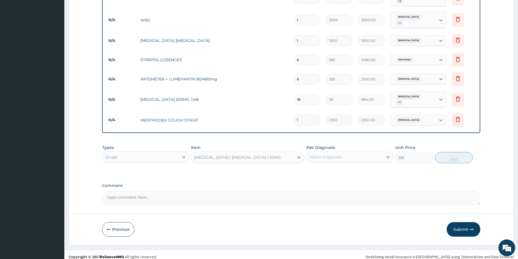
click at [276, 154] on div "DIFLUCAN ( FLUCONAZOLE ) 50MG" at bounding box center [242, 157] width 103 height 9
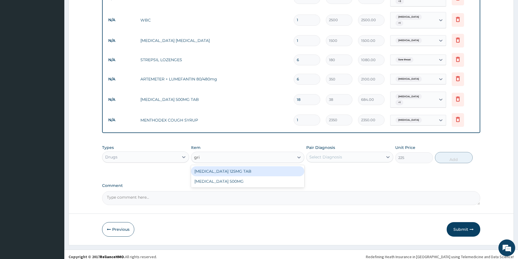
scroll to position [0, 0]
type input "gris"
click at [266, 167] on div "GRISEOFULVIN 125MG TAB" at bounding box center [247, 171] width 113 height 10
type input "60"
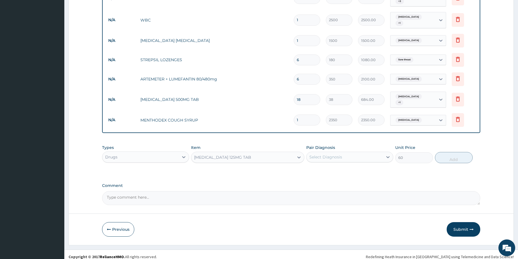
click at [338, 153] on div "Select Diagnosis" at bounding box center [344, 157] width 76 height 9
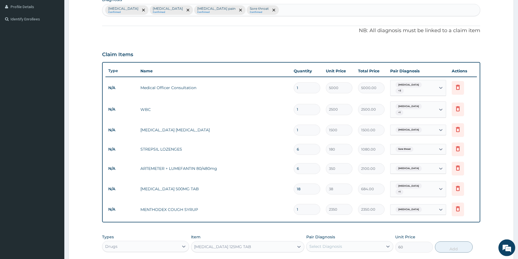
scroll to position [144, 0]
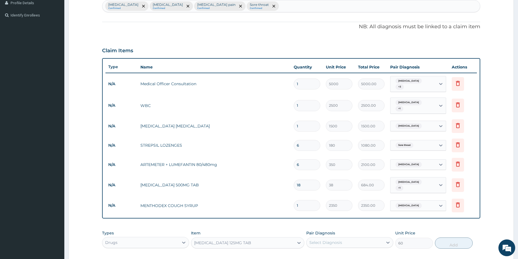
click at [293, 7] on div "Malaria Confirmed Upper respiratory infection Confirmed Musculoskeletal pain Co…" at bounding box center [290, 6] width 377 height 12
type input "fungal"
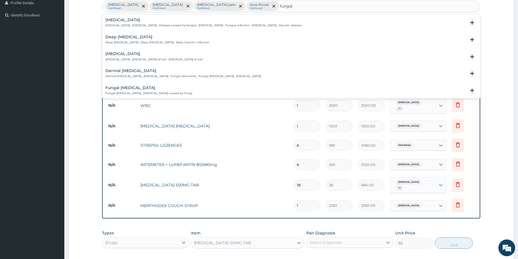
click at [111, 25] on p "Mycosis , Fungal infection , Disease caused by fungus , Fungal infectious disea…" at bounding box center [203, 25] width 196 height 4
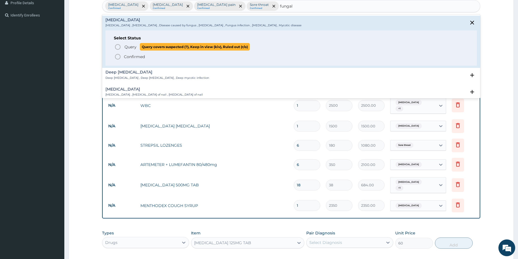
click at [115, 47] on icon "status option query" at bounding box center [117, 47] width 7 height 7
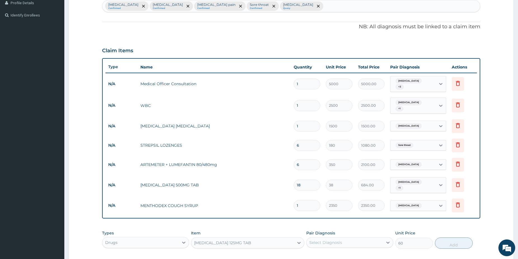
drag, startPoint x: 417, startPoint y: 82, endPoint x: 412, endPoint y: 89, distance: 8.4
click at [404, 84] on span "+ 3" at bounding box center [399, 87] width 8 height 6
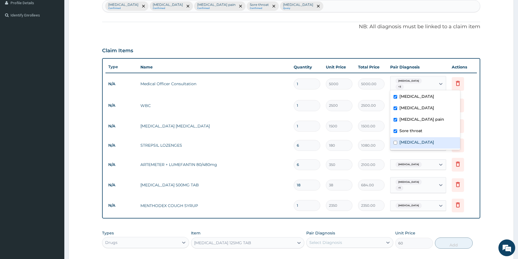
drag, startPoint x: 409, startPoint y: 143, endPoint x: 403, endPoint y: 154, distance: 12.6
click at [409, 145] on label "Mycosis" at bounding box center [416, 143] width 35 height 6
checkbox input "true"
click at [334, 240] on div "Select Diagnosis" at bounding box center [325, 243] width 33 height 6
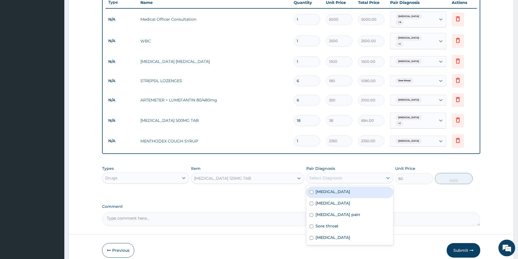
drag, startPoint x: 520, startPoint y: 257, endPoint x: 516, endPoint y: 256, distance: 4.0
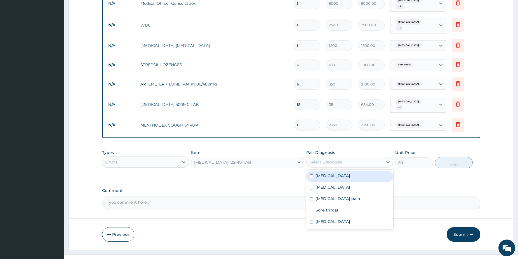
scroll to position [225, 0]
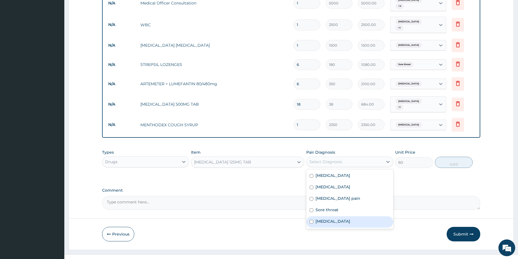
click at [322, 219] on label "Mycosis" at bounding box center [332, 222] width 35 height 6
checkbox input "true"
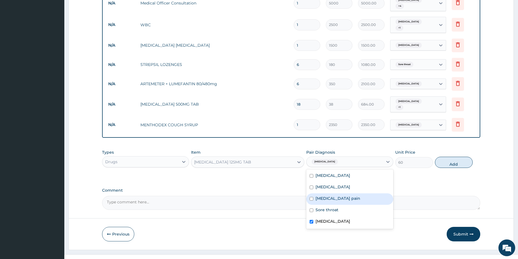
click at [451, 160] on button "Add" at bounding box center [454, 162] width 38 height 11
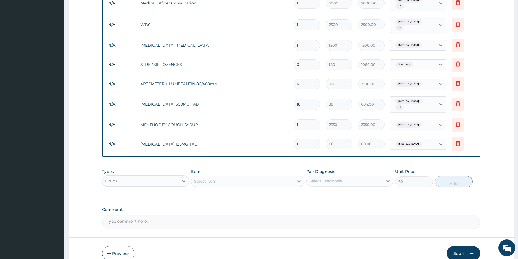
type input "0"
type input "0.00"
type input "7"
type input "420.00"
type input "7"
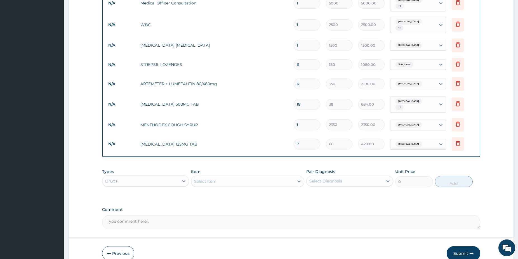
click at [456, 248] on button "Submit" at bounding box center [464, 253] width 34 height 15
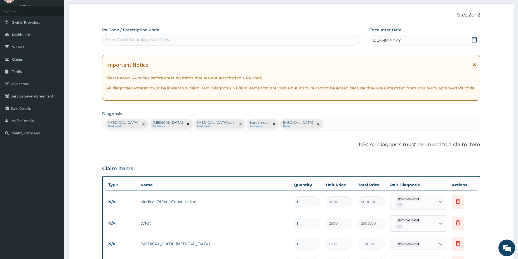
scroll to position [25, 0]
click at [475, 42] on icon at bounding box center [474, 41] width 5 height 6
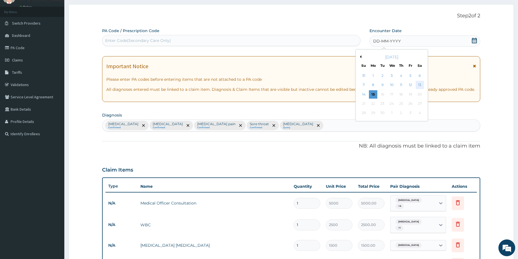
click at [421, 86] on div "13" at bounding box center [419, 85] width 8 height 8
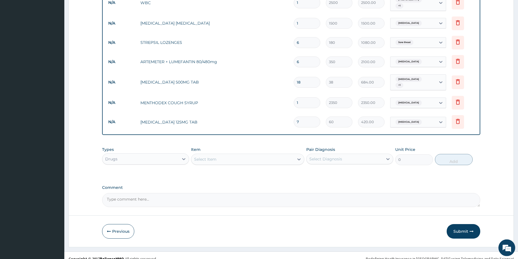
drag, startPoint x: 522, startPoint y: 258, endPoint x: 519, endPoint y: 257, distance: 2.9
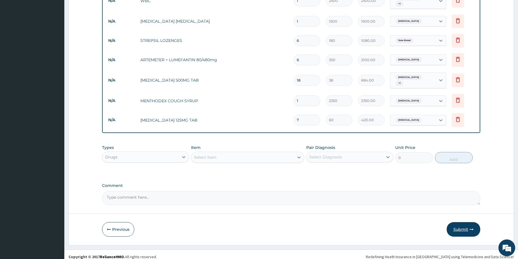
click at [458, 223] on button "Submit" at bounding box center [464, 229] width 34 height 15
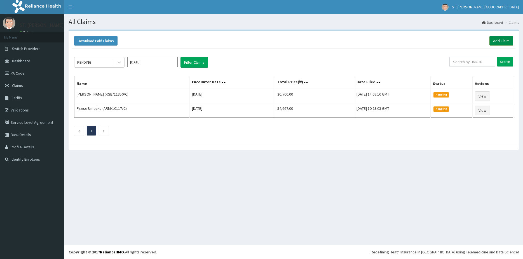
click at [495, 39] on link "Add Claim" at bounding box center [501, 41] width 24 height 10
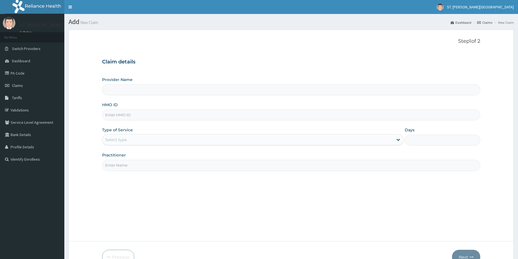
click at [154, 115] on input "HMO ID" at bounding box center [291, 115] width 378 height 11
paste input "SBL/10374/C"
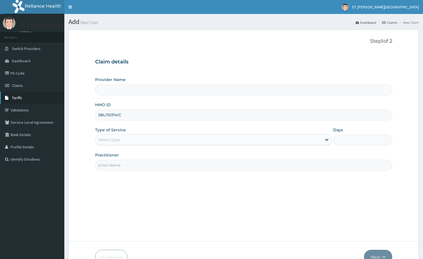
type input "SBL/10374/C"
type input "[GEOGRAPHIC_DATA]- [GEOGRAPHIC_DATA]"
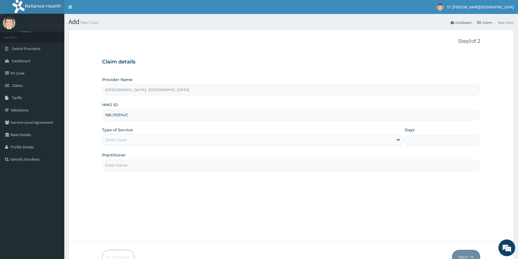
click at [125, 141] on div "Select type" at bounding box center [116, 140] width 22 height 6
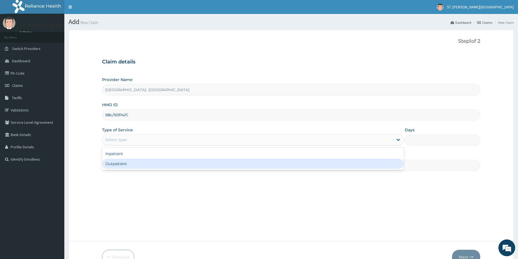
click at [112, 164] on div "Outpatient" at bounding box center [252, 164] width 301 height 10
type input "1"
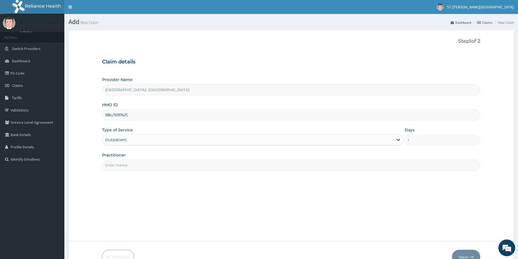
click at [116, 164] on input "Practitioner" at bounding box center [291, 165] width 378 height 11
type input "dr.latifah"
click at [464, 254] on button "Next" at bounding box center [466, 257] width 28 height 15
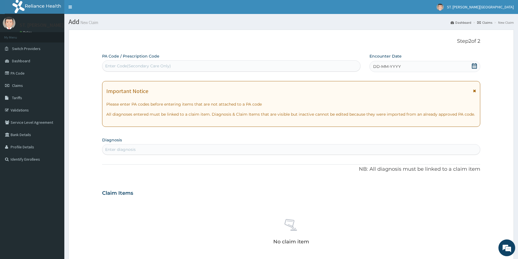
click at [174, 145] on div "Enter diagnosis" at bounding box center [291, 149] width 378 height 11
type input "malari"
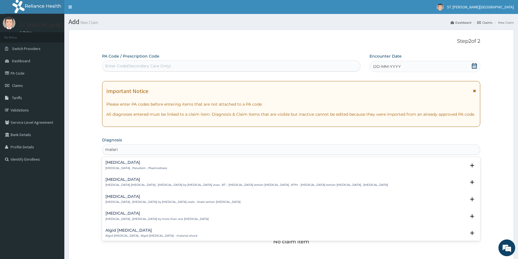
click at [126, 162] on h4 "[MEDICAL_DATA]" at bounding box center [136, 163] width 62 height 4
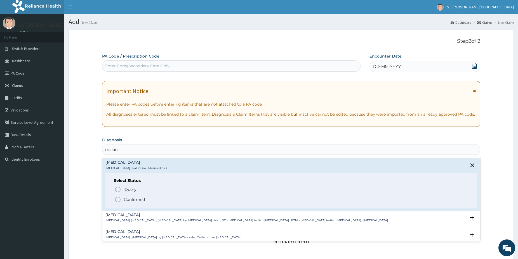
click at [118, 200] on icon "status option filled" at bounding box center [117, 199] width 7 height 7
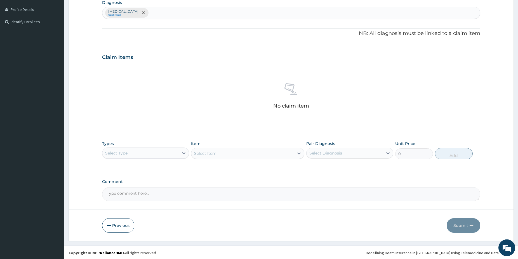
scroll to position [138, 0]
click at [167, 148] on div "Select Type" at bounding box center [140, 152] width 76 height 9
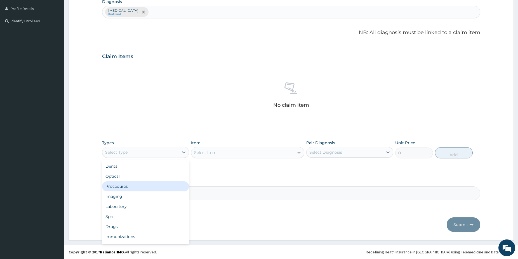
click at [129, 186] on div "Procedures" at bounding box center [145, 186] width 87 height 10
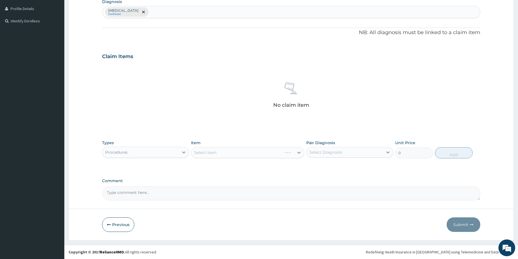
click at [292, 149] on div "Select Item" at bounding box center [247, 152] width 113 height 11
click at [232, 153] on div "Select Item" at bounding box center [247, 152] width 113 height 11
click at [249, 152] on div "Select Item" at bounding box center [247, 152] width 113 height 11
drag, startPoint x: 108, startPoint y: 226, endPoint x: 109, endPoint y: 221, distance: 5.0
click at [109, 226] on icon "button" at bounding box center [109, 225] width 4 height 4
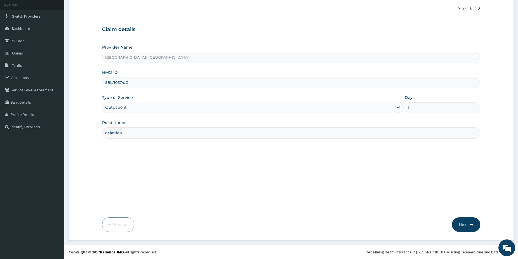
scroll to position [32, 0]
click at [24, 54] on link "Claims" at bounding box center [32, 53] width 64 height 12
